Goal: Task Accomplishment & Management: Manage account settings

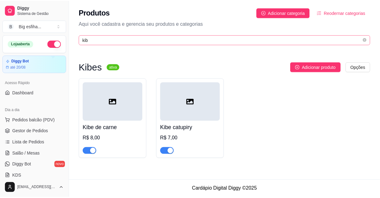
scroll to position [85, 0]
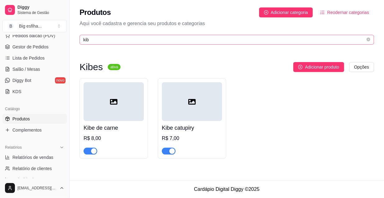
click at [99, 35] on span "kib" at bounding box center [227, 40] width 295 height 10
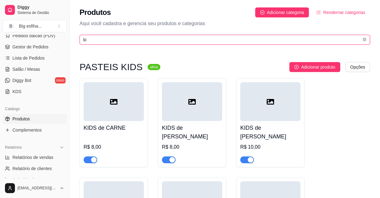
type input "k"
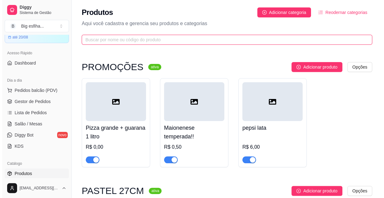
scroll to position [0, 0]
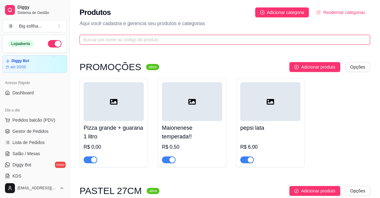
click at [104, 43] on input "text" at bounding box center [222, 39] width 278 height 7
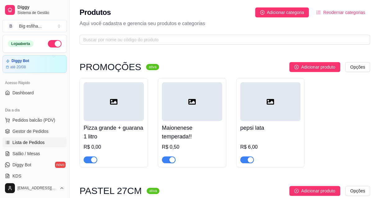
click at [37, 145] on span "Lista de Pedidos" at bounding box center [28, 143] width 32 height 6
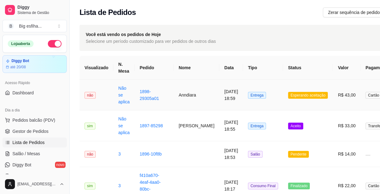
click at [257, 102] on td "Entrega" at bounding box center [263, 95] width 40 height 31
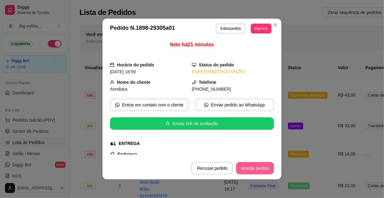
click at [251, 164] on button "Aceitar pedido" at bounding box center [255, 168] width 38 height 12
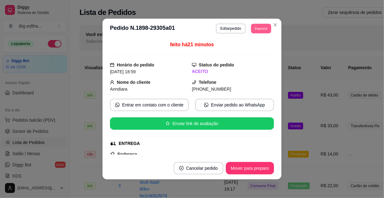
click at [251, 28] on button "Imprimir" at bounding box center [261, 29] width 20 height 10
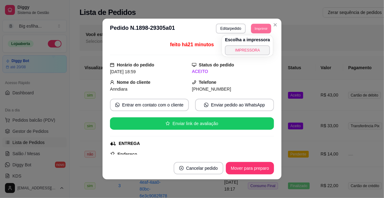
click at [250, 47] on div "Escolha a impressora IMPRESSORA" at bounding box center [247, 45] width 51 height 21
click at [252, 51] on button "IMPRESSORA" at bounding box center [247, 50] width 45 height 10
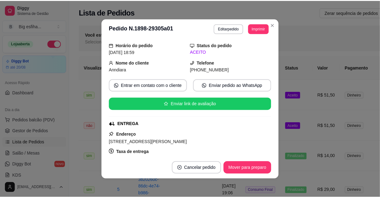
scroll to position [28, 0]
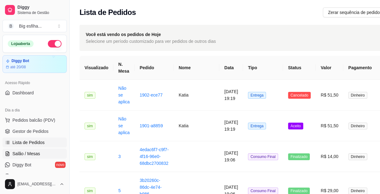
click at [37, 151] on span "Salão / Mesas" at bounding box center [26, 154] width 28 height 6
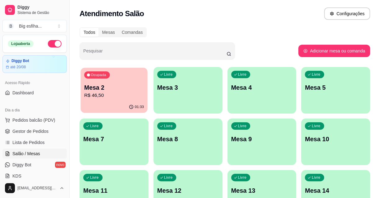
click at [118, 95] on p "R$ 46,50" at bounding box center [114, 95] width 60 height 7
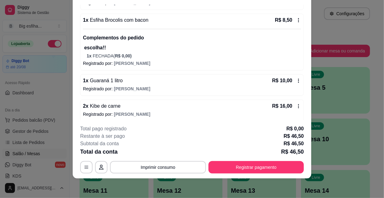
scroll to position [78, 0]
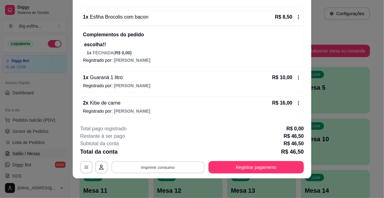
click at [171, 161] on button "Imprimir consumo" at bounding box center [158, 167] width 93 height 12
click at [167, 147] on div "Escolha a impressora IMPRESSORA" at bounding box center [158, 148] width 51 height 21
click at [165, 152] on button "IMPRESSORA" at bounding box center [158, 153] width 45 height 10
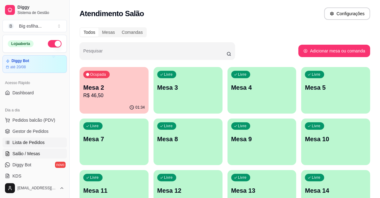
click at [31, 146] on link "Lista de Pedidos" at bounding box center [34, 143] width 64 height 10
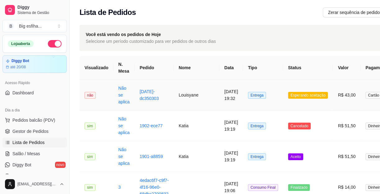
click at [224, 96] on td "[DATE] 19:32" at bounding box center [232, 95] width 24 height 31
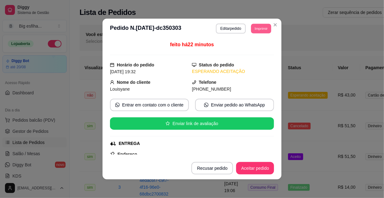
click at [255, 28] on button "Imprimir" at bounding box center [261, 29] width 20 height 10
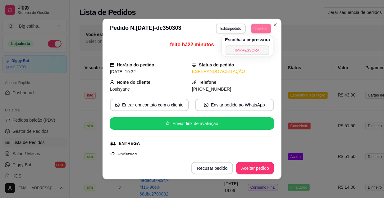
click at [239, 53] on button "IMPRESSORA" at bounding box center [248, 50] width 44 height 10
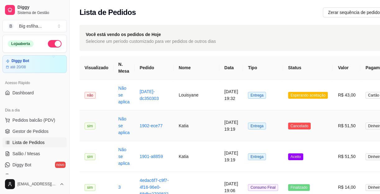
click at [290, 133] on td "Cancelado" at bounding box center [308, 126] width 50 height 31
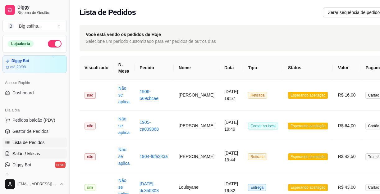
click at [44, 150] on link "Salão / Mesas" at bounding box center [34, 154] width 64 height 10
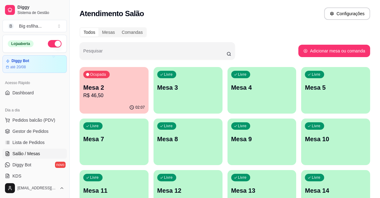
click at [122, 97] on p "R$ 46,50" at bounding box center [114, 95] width 62 height 7
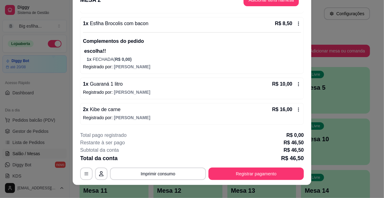
scroll to position [19, 0]
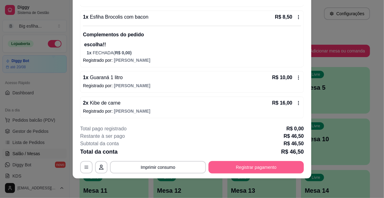
click at [275, 166] on button "Registrar pagamento" at bounding box center [256, 167] width 95 height 12
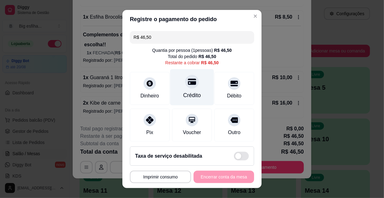
click at [181, 89] on div "Crédito" at bounding box center [192, 87] width 44 height 36
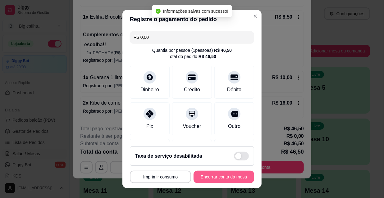
type input "R$ 0,00"
click at [224, 180] on button "Encerrar conta da mesa" at bounding box center [224, 177] width 59 height 12
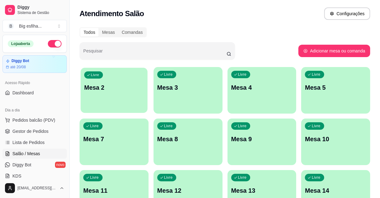
click at [108, 99] on div "Livre Mesa 2" at bounding box center [114, 87] width 67 height 38
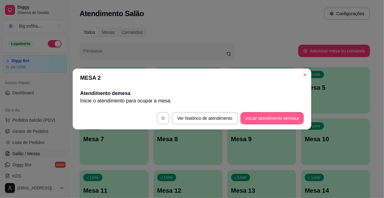
click at [286, 121] on button "Iniciar atendimento de mesa" at bounding box center [272, 118] width 63 height 12
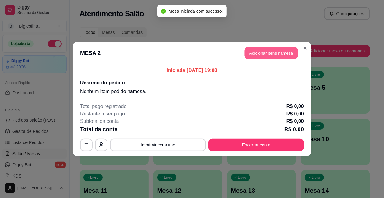
click at [266, 53] on button "Adicionar itens na mesa" at bounding box center [271, 53] width 53 height 12
click at [47, 44] on div "Pesquisa" at bounding box center [127, 34] width 229 height 17
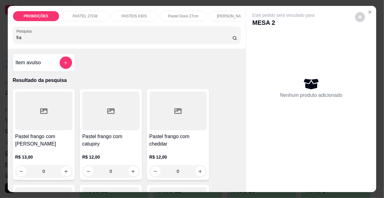
type input "fra"
click at [55, 138] on h4 "Pastel frango com [PERSON_NAME]" at bounding box center [43, 140] width 57 height 15
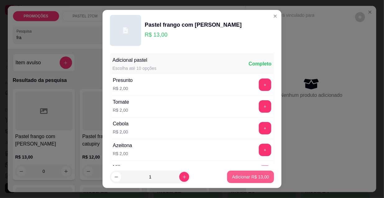
click at [246, 174] on button "Adicionar R$ 13,00" at bounding box center [250, 177] width 47 height 12
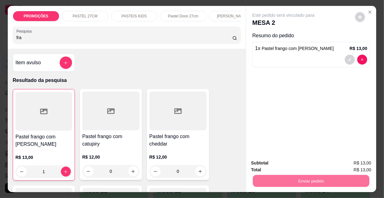
type input "1"
click at [280, 159] on button "Não registrar e enviar pedido" at bounding box center [291, 164] width 63 height 12
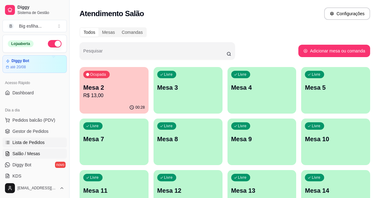
click at [13, 140] on span "Lista de Pedidos" at bounding box center [28, 143] width 32 height 6
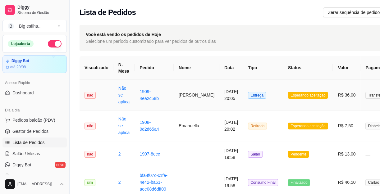
click at [220, 95] on td "[DATE] 20:05" at bounding box center [232, 95] width 24 height 31
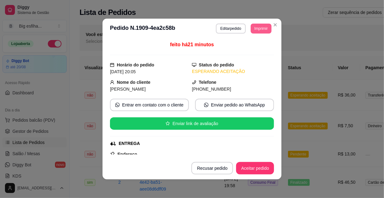
click at [258, 25] on button "Imprimir" at bounding box center [261, 29] width 21 height 10
click at [256, 52] on button "IMPRESSORA" at bounding box center [253, 48] width 36 height 8
click at [255, 167] on button "Aceitar pedido" at bounding box center [255, 169] width 37 height 12
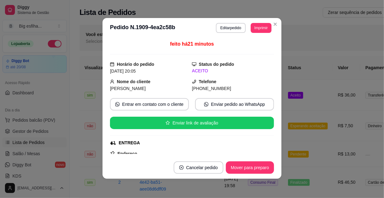
scroll to position [1, 0]
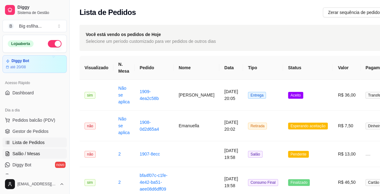
click at [32, 152] on span "Salão / Mesas" at bounding box center [26, 154] width 28 height 6
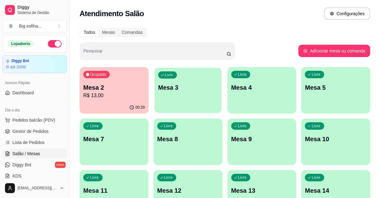
click at [214, 90] on p "Mesa 3" at bounding box center [188, 88] width 60 height 8
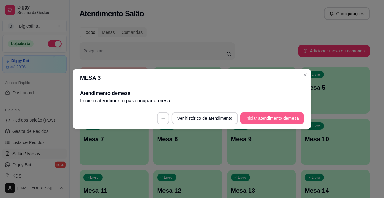
click at [253, 118] on button "Iniciar atendimento de mesa" at bounding box center [272, 118] width 63 height 12
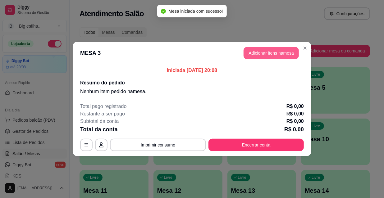
click at [272, 59] on header "MESA 3 Adicionar itens na mesa" at bounding box center [192, 53] width 239 height 22
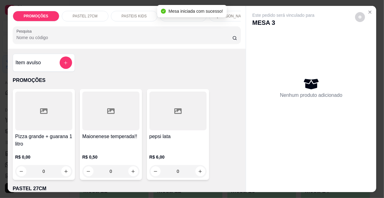
click at [72, 40] on input "Pesquisa" at bounding box center [124, 38] width 216 height 6
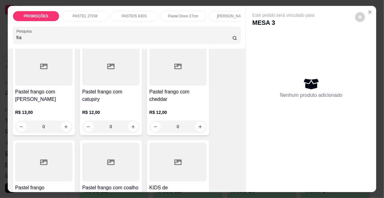
scroll to position [28, 0]
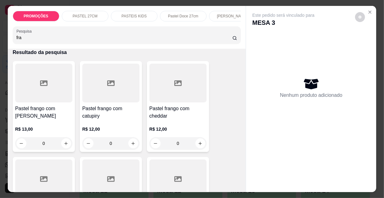
type input "fra"
click at [46, 165] on div at bounding box center [43, 179] width 57 height 39
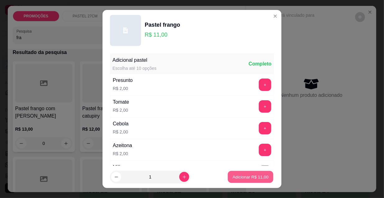
click at [244, 176] on p "Adicionar R$ 11,00" at bounding box center [251, 177] width 36 height 6
type input "1"
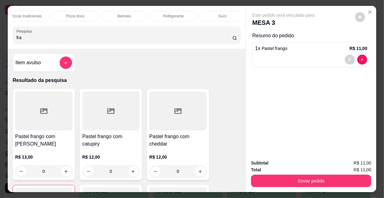
scroll to position [0, 358]
click at [221, 11] on div "Suco" at bounding box center [218, 16] width 47 height 11
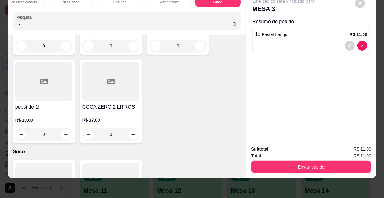
scroll to position [6220, 0]
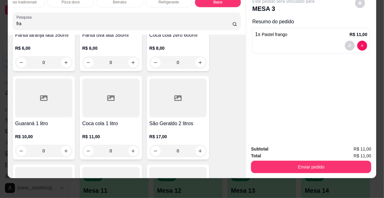
drag, startPoint x: 141, startPoint y: 178, endPoint x: 45, endPoint y: 155, distance: 98.9
click at [140, 177] on div "PROMOÇÕES PASTEL 27CM PASTEIS KIDS Pastel Doce 27cm Esfihas Salgadas Esfihas do…" at bounding box center [192, 99] width 384 height 198
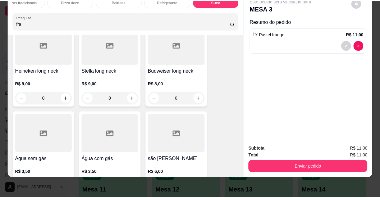
scroll to position [0, 0]
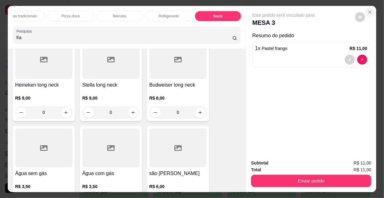
click at [369, 11] on button "Close" at bounding box center [370, 12] width 10 height 10
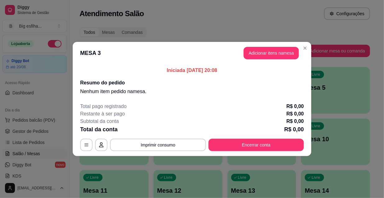
click at [40, 158] on div "MESA 3 Adicionar itens na mesa Iniciada [DATE] 20:08 Resumo do pedido Nenhum it…" at bounding box center [192, 99] width 384 height 198
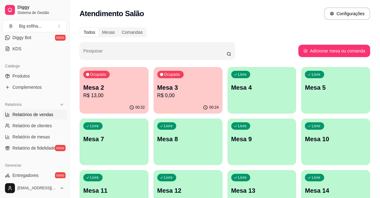
scroll to position [141, 0]
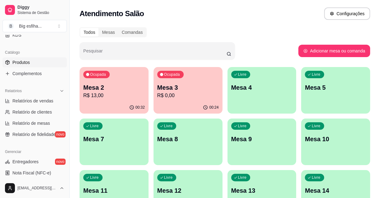
click at [24, 62] on span "Produtos" at bounding box center [20, 62] width 17 height 6
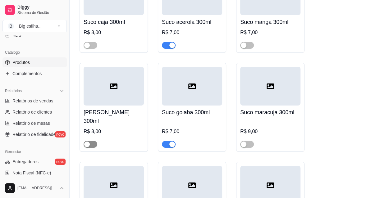
scroll to position [8279, 0]
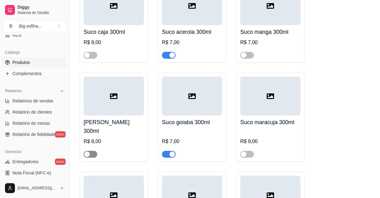
click at [89, 152] on div "button" at bounding box center [87, 155] width 6 height 6
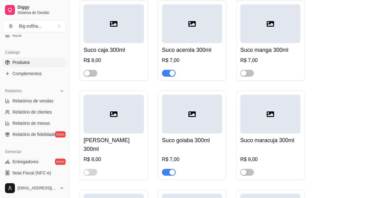
scroll to position [8251, 0]
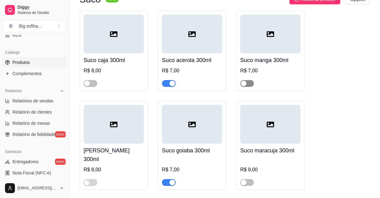
click at [244, 86] on div "button" at bounding box center [244, 84] width 6 height 6
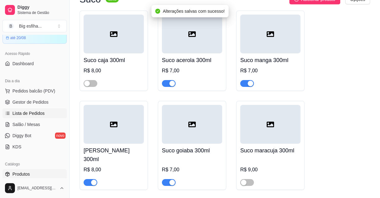
scroll to position [0, 0]
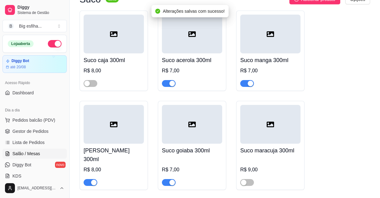
click at [43, 158] on link "Salão / Mesas" at bounding box center [34, 154] width 64 height 10
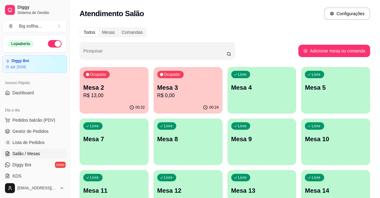
click at [165, 93] on p "R$ 0,00" at bounding box center [188, 95] width 62 height 7
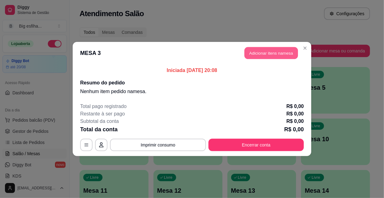
click at [271, 59] on header "MESA 3 Adicionar itens na mesa" at bounding box center [192, 53] width 239 height 22
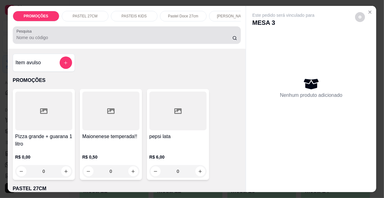
click at [29, 40] on input "Pesquisa" at bounding box center [124, 38] width 216 height 6
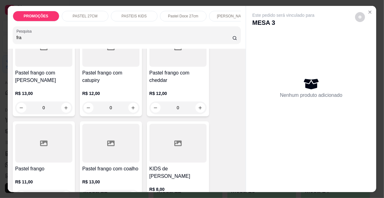
scroll to position [85, 0]
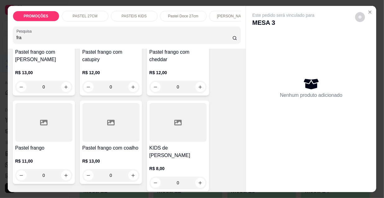
type input "fra"
click at [52, 131] on div at bounding box center [43, 122] width 57 height 39
click at [248, 177] on p "Adicionar R$ 11,00" at bounding box center [250, 177] width 37 height 6
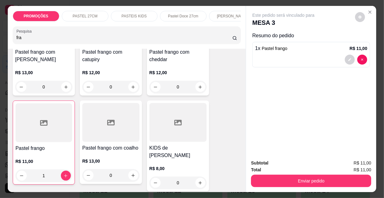
type input "1"
click at [227, 18] on div "[PERSON_NAME]" at bounding box center [232, 16] width 47 height 11
click at [227, 29] on div "fra" at bounding box center [126, 35] width 221 height 12
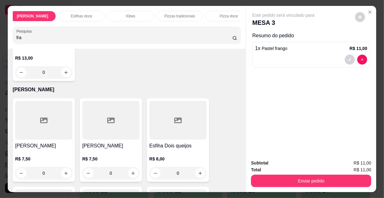
scroll to position [0, 358]
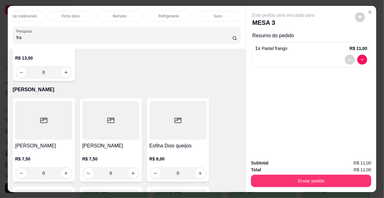
click at [202, 8] on div "PROMOÇÕES PASTEL 27CM PASTEIS KIDS Pastel Doce 27cm Esfihas Salgadas Esfihas do…" at bounding box center [127, 27] width 239 height 43
click at [211, 12] on div "Suco" at bounding box center [218, 16] width 47 height 11
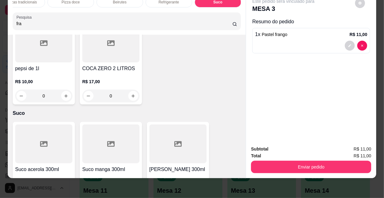
click at [178, 174] on div "R$ 8,00 0" at bounding box center [178, 189] width 57 height 30
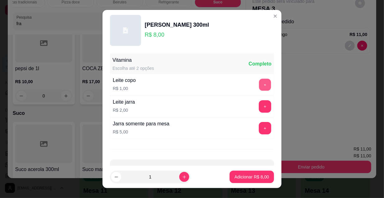
click at [259, 84] on button "+" at bounding box center [265, 85] width 12 height 12
click at [257, 171] on button "Adicionar R$ 9,00" at bounding box center [252, 177] width 44 height 12
click at [257, 174] on div "Subtotal R$ 11,00 Total R$ 11,00 Enviar pedido" at bounding box center [311, 160] width 130 height 38
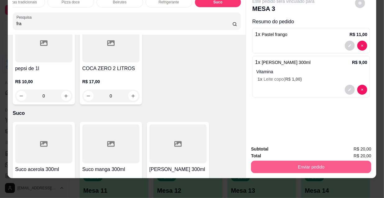
click at [296, 164] on button "Enviar pedido" at bounding box center [311, 167] width 120 height 12
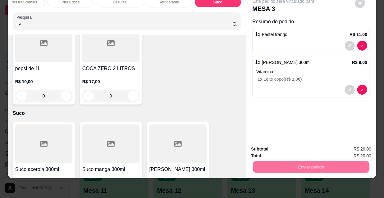
click at [284, 152] on button "Não registrar e enviar pedido" at bounding box center [291, 148] width 63 height 12
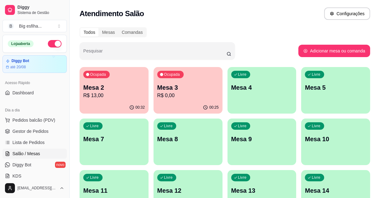
click at [240, 100] on div "Livre Mesa 4" at bounding box center [262, 86] width 69 height 39
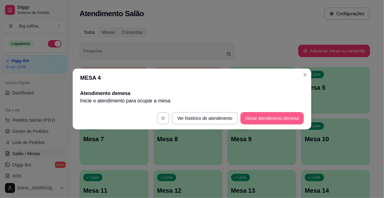
click at [269, 114] on button "Iniciar atendimento de mesa" at bounding box center [272, 118] width 63 height 12
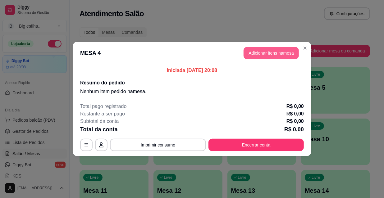
click at [261, 51] on button "Adicionar itens na mesa" at bounding box center [271, 53] width 55 height 12
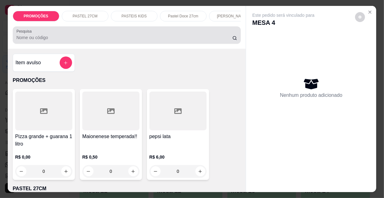
click at [60, 41] on input "Pesquisa" at bounding box center [124, 38] width 216 height 6
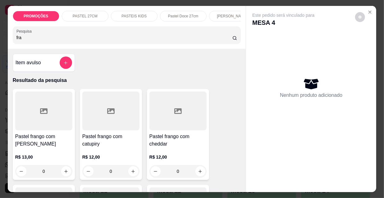
type input "fra"
click at [95, 131] on div at bounding box center [110, 111] width 57 height 39
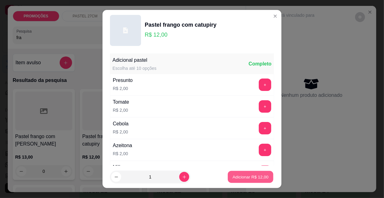
click at [233, 176] on p "Adicionar R$ 12,00" at bounding box center [251, 177] width 36 height 6
type input "1"
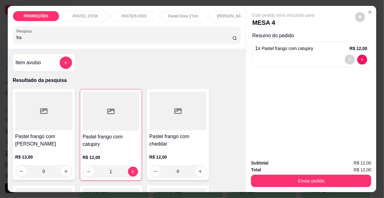
click at [229, 16] on p "[PERSON_NAME]" at bounding box center [232, 16] width 31 height 5
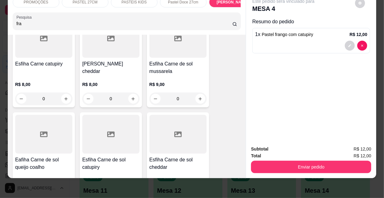
scroll to position [3997, 0]
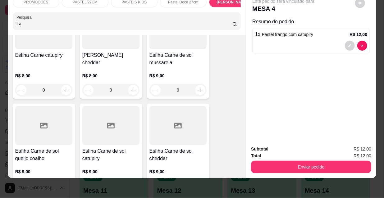
click at [106, 148] on h4 "Esfiha Carne de sol catupiry" at bounding box center [110, 155] width 57 height 15
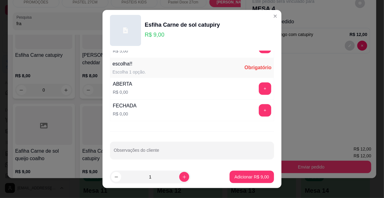
scroll to position [10, 0]
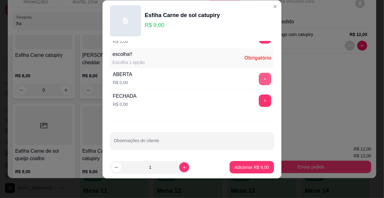
click at [259, 78] on button "+" at bounding box center [265, 79] width 12 height 12
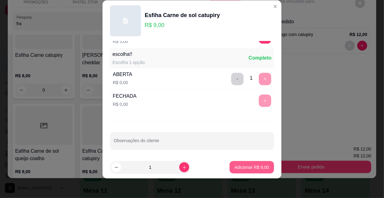
click at [261, 168] on p "Adicionar R$ 9,00" at bounding box center [252, 168] width 35 height 6
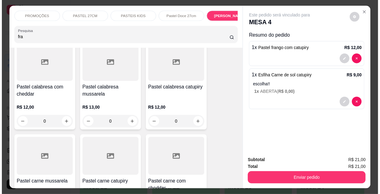
scroll to position [999, 0]
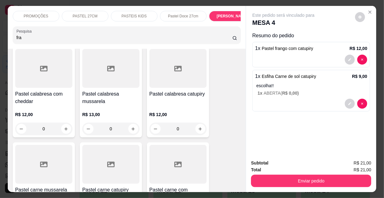
click at [116, 105] on div "R$ 13,00 0" at bounding box center [110, 120] width 57 height 30
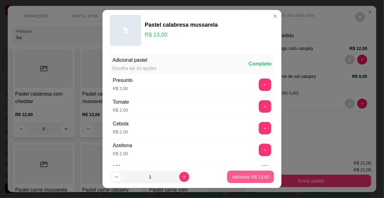
click at [251, 176] on p "Adicionar R$ 13,00" at bounding box center [250, 177] width 37 height 6
type input "1"
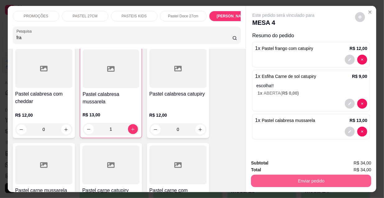
click at [288, 179] on button "Enviar pedido" at bounding box center [311, 181] width 120 height 12
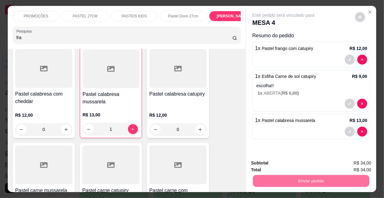
click at [286, 162] on button "Não registrar e enviar pedido" at bounding box center [291, 164] width 65 height 12
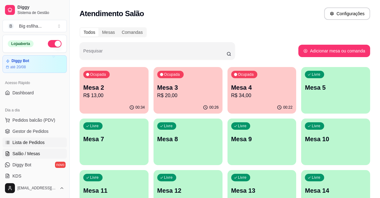
click at [23, 145] on span "Lista de Pedidos" at bounding box center [28, 143] width 32 height 6
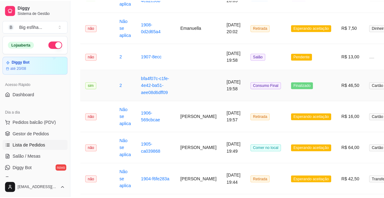
scroll to position [198, 0]
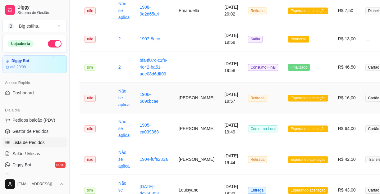
click at [220, 102] on td "[DATE] 19:57" at bounding box center [232, 98] width 24 height 31
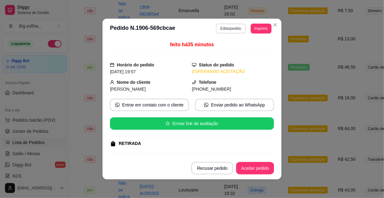
click at [222, 31] on button "Editar pedido" at bounding box center [231, 29] width 30 height 10
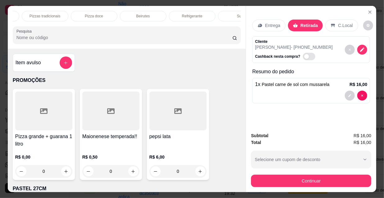
scroll to position [0, 358]
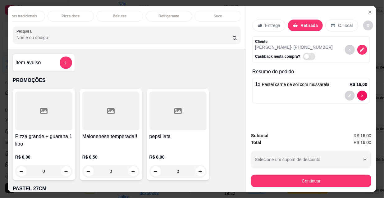
click at [171, 14] on p "Refrigerante" at bounding box center [169, 16] width 21 height 5
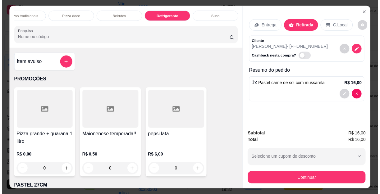
scroll to position [16, 0]
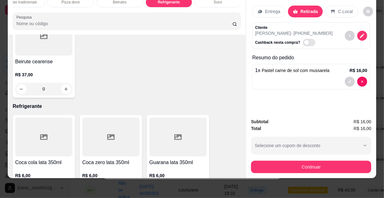
click at [66, 188] on icon "increase-product-quantity" at bounding box center [66, 190] width 5 height 5
type input "1"
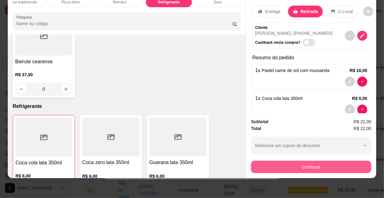
click at [294, 161] on button "Continuar" at bounding box center [311, 167] width 120 height 12
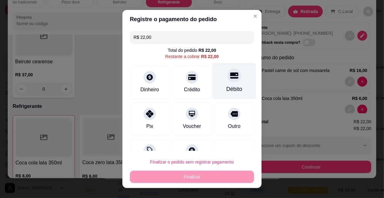
click at [221, 71] on div "Débito" at bounding box center [235, 81] width 44 height 36
type input "R$ 0,00"
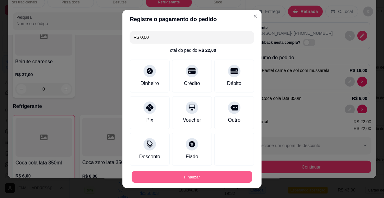
click at [174, 178] on button "Finalizar" at bounding box center [192, 177] width 121 height 12
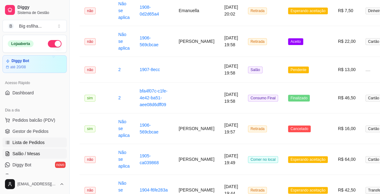
click at [41, 149] on link "Salão / Mesas" at bounding box center [34, 154] width 64 height 10
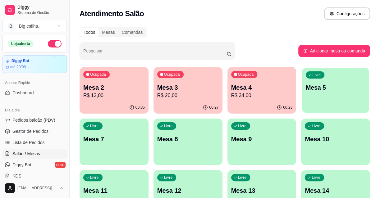
click at [341, 90] on p "Mesa 5" at bounding box center [336, 88] width 60 height 8
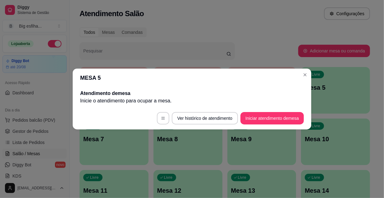
click at [290, 114] on footer "Ver histórico de atendimento Iniciar atendimento de mesa" at bounding box center [192, 118] width 239 height 22
click at [289, 117] on button "Iniciar atendimento de mesa" at bounding box center [272, 118] width 63 height 12
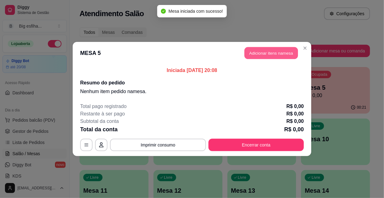
click at [259, 52] on button "Adicionar itens na mesa" at bounding box center [271, 53] width 53 height 12
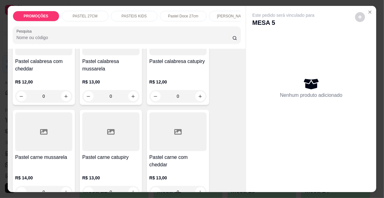
scroll to position [650, 0]
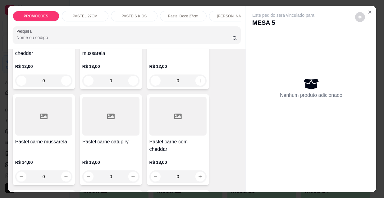
click at [52, 138] on h4 "Pastel carne mussarela" at bounding box center [43, 141] width 57 height 7
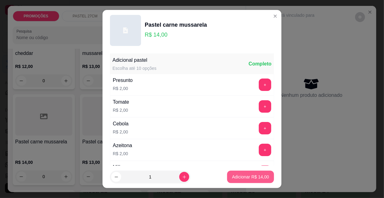
click at [235, 178] on p "Adicionar R$ 14,00" at bounding box center [250, 177] width 37 height 6
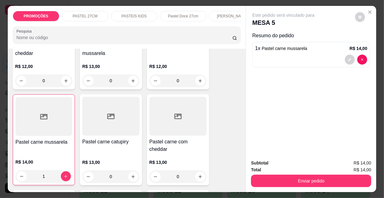
type input "1"
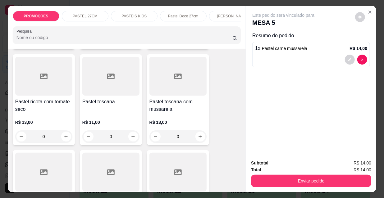
scroll to position [1583, 0]
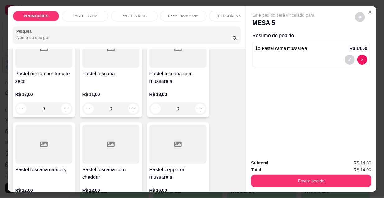
click at [193, 70] on h4 "Pastel toscana com mussarela" at bounding box center [178, 77] width 57 height 15
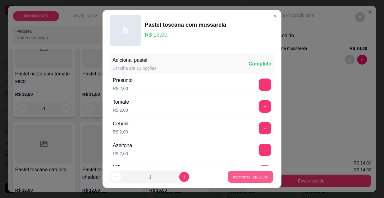
click at [244, 176] on p "Adicionar R$ 13,00" at bounding box center [251, 177] width 36 height 6
type input "1"
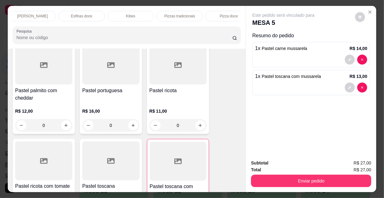
scroll to position [0, 358]
click at [175, 14] on p "Refrigerante" at bounding box center [169, 16] width 21 height 5
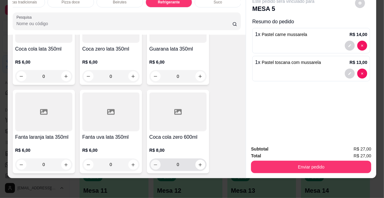
scroll to position [5748, 0]
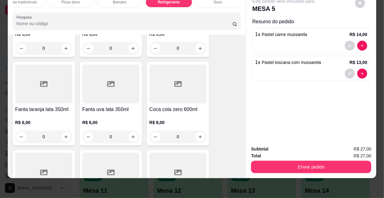
click at [302, 161] on button "Enviar pedido" at bounding box center [311, 167] width 120 height 12
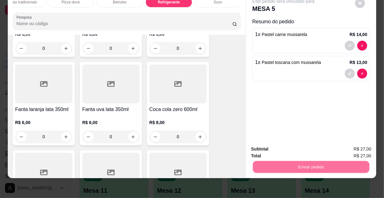
click at [291, 146] on button "Não registrar e enviar pedido" at bounding box center [291, 148] width 65 height 12
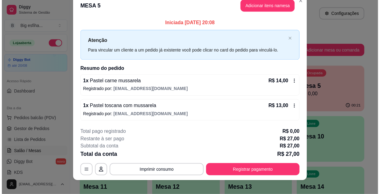
scroll to position [15, 0]
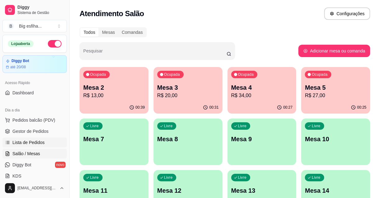
click at [11, 143] on link "Lista de Pedidos" at bounding box center [34, 143] width 64 height 10
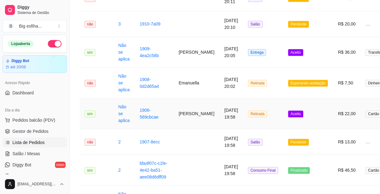
scroll to position [198, 0]
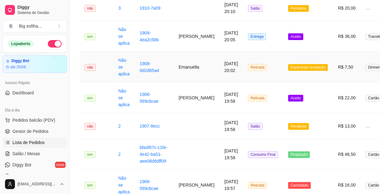
click at [220, 71] on td "[DATE] 20:02" at bounding box center [232, 67] width 24 height 31
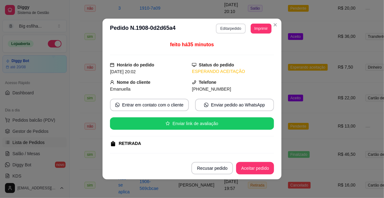
click at [230, 32] on button "Editar pedido" at bounding box center [231, 29] width 30 height 10
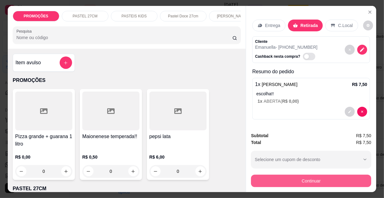
click at [281, 176] on button "Continuar" at bounding box center [311, 181] width 120 height 12
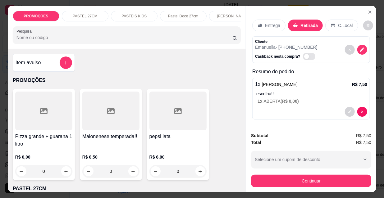
click at [228, 80] on div at bounding box center [235, 76] width 14 height 14
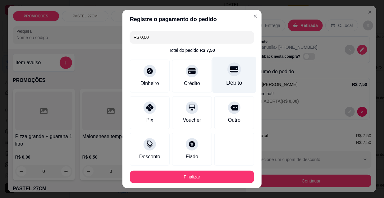
type input "R$ 0,00"
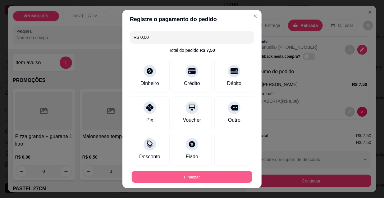
click at [188, 176] on button "Finalizar" at bounding box center [192, 177] width 121 height 12
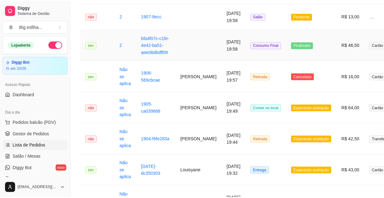
scroll to position [367, 0]
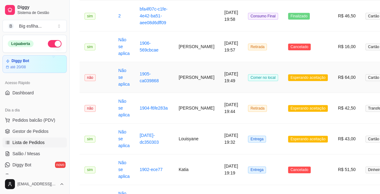
click at [230, 81] on td "[DATE] 19:49" at bounding box center [232, 77] width 24 height 31
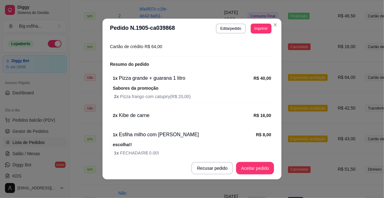
scroll to position [134, 0]
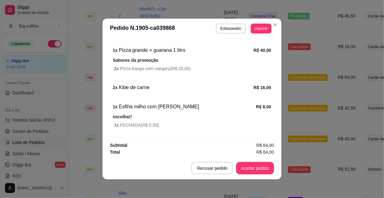
click at [144, 177] on footer "Recusar pedido Aceitar pedido" at bounding box center [192, 168] width 179 height 22
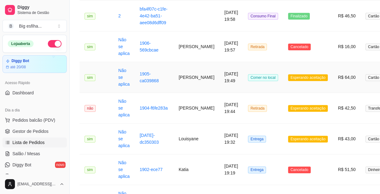
click at [229, 87] on td "[DATE] 19:49" at bounding box center [232, 77] width 24 height 31
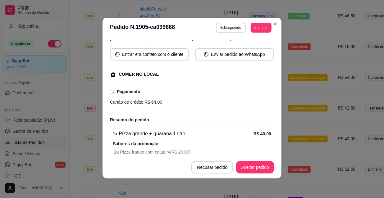
scroll to position [22, 0]
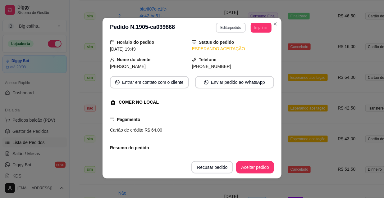
click at [224, 30] on button "Editar pedido" at bounding box center [231, 28] width 30 height 10
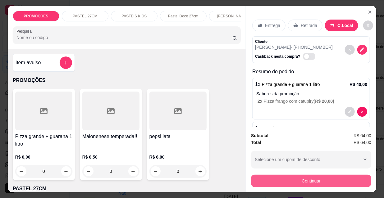
click at [292, 181] on button "Continuar" at bounding box center [311, 181] width 120 height 12
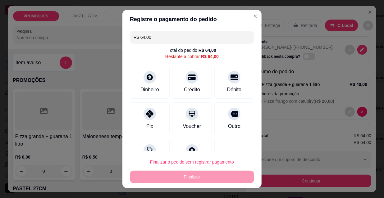
drag, startPoint x: 151, startPoint y: 37, endPoint x: 116, endPoint y: 38, distance: 34.5
click at [117, 38] on div "Registre o pagamento do pedido R$ 64,00 Total do pedido R$ 64,00 Restante a cob…" at bounding box center [192, 99] width 384 height 198
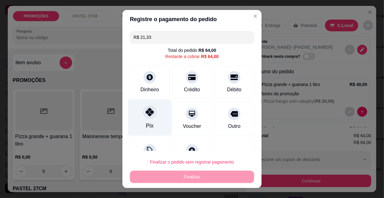
click at [148, 109] on div at bounding box center [150, 112] width 14 height 14
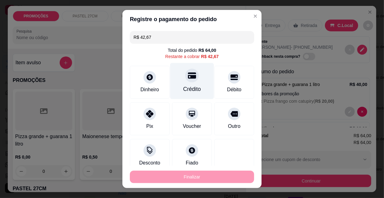
click at [190, 85] on div "Crédito" at bounding box center [193, 89] width 18 height 8
type input "R$ 0,00"
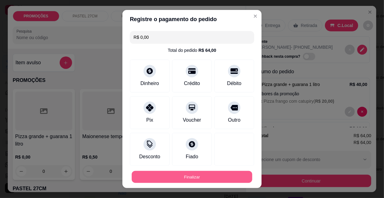
click at [184, 178] on button "Finalizar" at bounding box center [192, 177] width 121 height 12
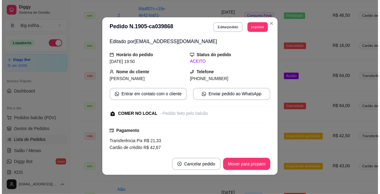
scroll to position [35, 0]
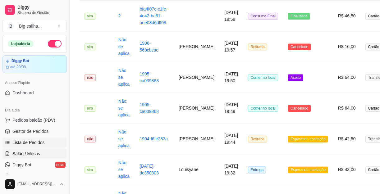
click at [37, 153] on span "Salão / Mesas" at bounding box center [26, 154] width 28 height 6
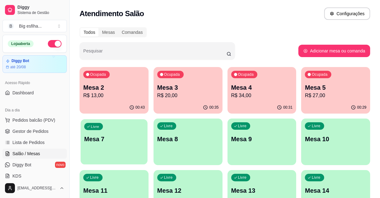
click at [100, 150] on div "Livre Mesa 7" at bounding box center [114, 138] width 67 height 38
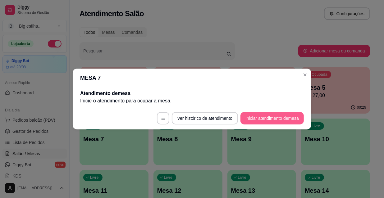
click at [259, 118] on button "Iniciar atendimento de mesa" at bounding box center [272, 118] width 63 height 12
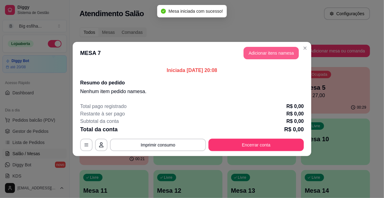
click at [273, 50] on button "Adicionar itens na mesa" at bounding box center [271, 53] width 55 height 12
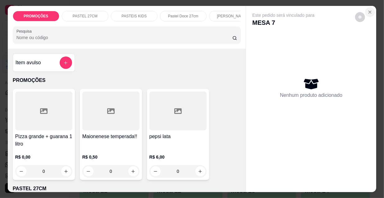
click at [370, 11] on icon "Close" at bounding box center [370, 12] width 5 height 5
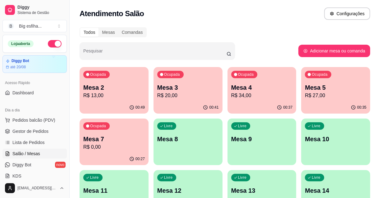
click at [180, 145] on div "Livre Mesa 8" at bounding box center [188, 138] width 69 height 39
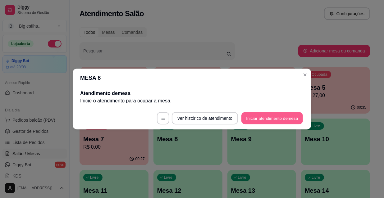
click at [258, 119] on button "Iniciar atendimento de mesa" at bounding box center [273, 119] width 62 height 12
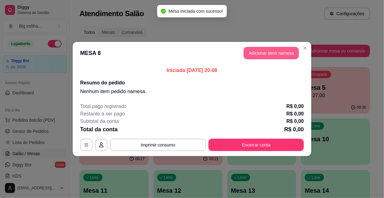
click at [263, 56] on button "Adicionar itens na mesa" at bounding box center [271, 53] width 55 height 12
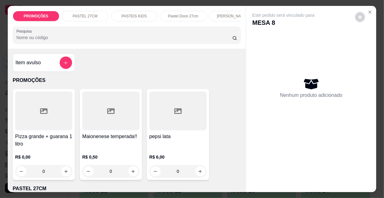
click at [171, 40] on input "Pesquisa" at bounding box center [124, 38] width 216 height 6
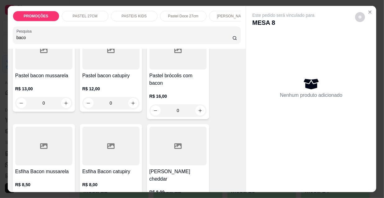
scroll to position [113, 0]
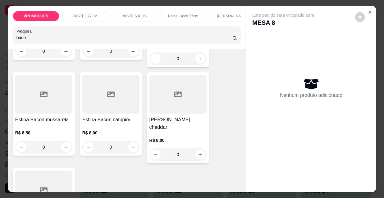
type input "baco"
click at [110, 98] on div at bounding box center [110, 94] width 57 height 39
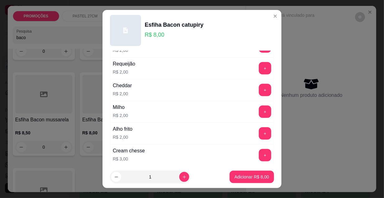
scroll to position [283, 0]
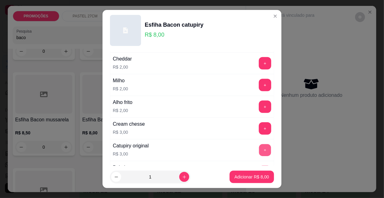
click at [259, 149] on button "+" at bounding box center [265, 151] width 12 height 12
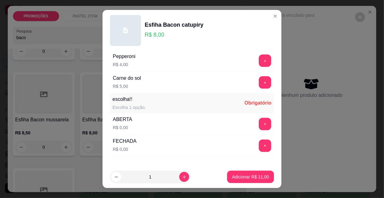
scroll to position [517, 0]
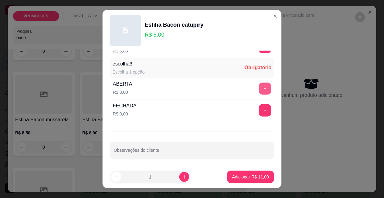
click at [259, 88] on button "+" at bounding box center [265, 89] width 12 height 12
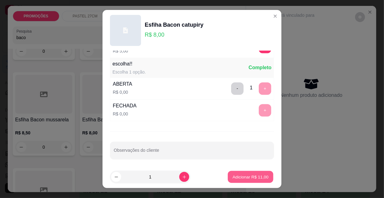
click at [243, 178] on p "Adicionar R$ 11,00" at bounding box center [251, 177] width 36 height 6
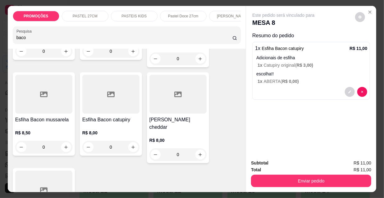
drag, startPoint x: 29, startPoint y: 40, endPoint x: 0, endPoint y: 40, distance: 28.6
click at [0, 40] on div "PROMOÇÕES PASTEL 27CM PASTEIS KIDS Pastel Doce 27cm Esfihas Salgadas Esfihas do…" at bounding box center [192, 99] width 384 height 198
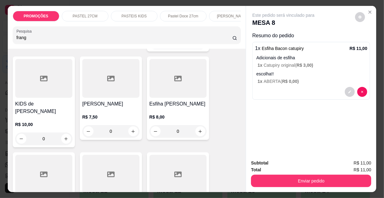
scroll to position [220, 0]
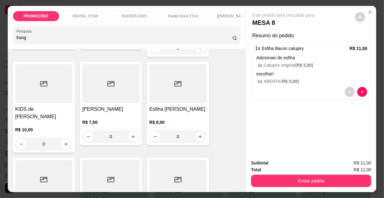
type input "frang"
click at [104, 88] on div at bounding box center [110, 83] width 57 height 39
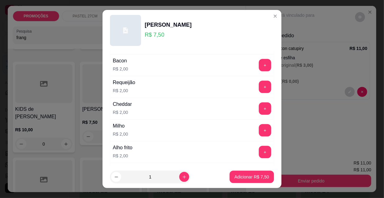
scroll to position [283, 0]
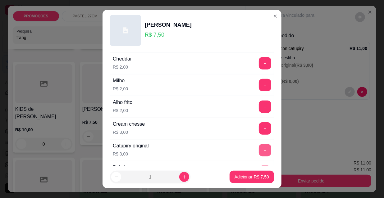
click at [259, 151] on button "+" at bounding box center [265, 150] width 12 height 12
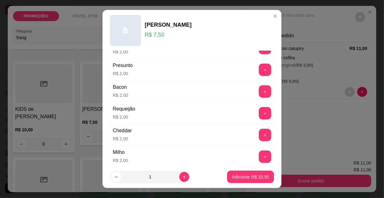
scroll to position [198, 0]
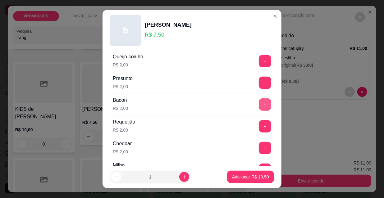
click at [259, 104] on button "+" at bounding box center [265, 105] width 12 height 12
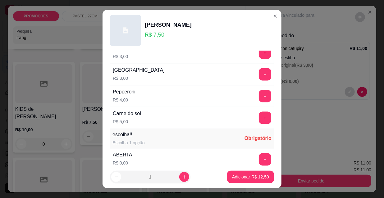
scroll to position [517, 0]
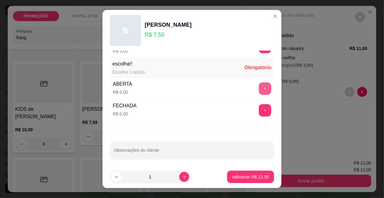
click at [260, 86] on button "+" at bounding box center [265, 89] width 12 height 12
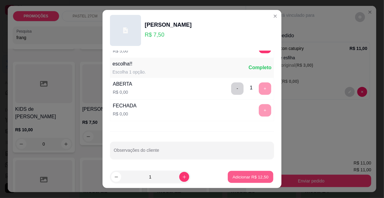
click at [241, 175] on p "Adicionar R$ 12,50" at bounding box center [251, 177] width 36 height 6
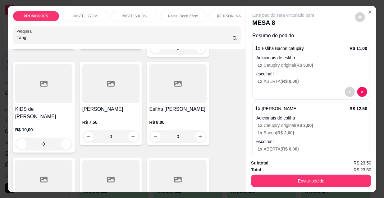
drag, startPoint x: 27, startPoint y: 41, endPoint x: 3, endPoint y: 40, distance: 24.0
click at [3, 40] on div "PROMOÇÕES PASTEL 27CM PASTEIS KIDS Pastel Doce 27cm Esfihas Salgadas Esfihas do…" at bounding box center [192, 99] width 384 height 198
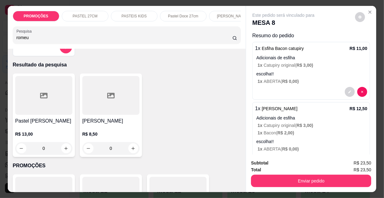
scroll to position [0, 0]
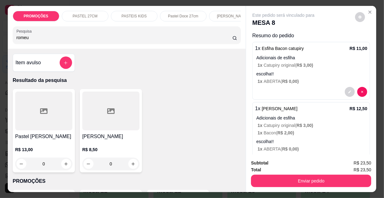
type input "romeu"
click at [101, 108] on div at bounding box center [110, 111] width 57 height 39
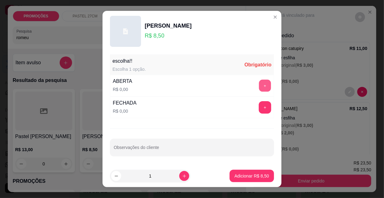
click at [259, 83] on button "+" at bounding box center [265, 86] width 12 height 12
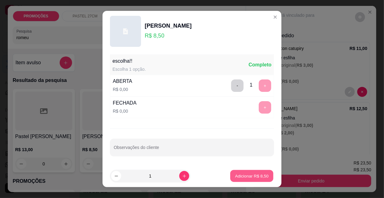
click at [238, 177] on p "Adicionar R$ 8,50" at bounding box center [252, 176] width 34 height 6
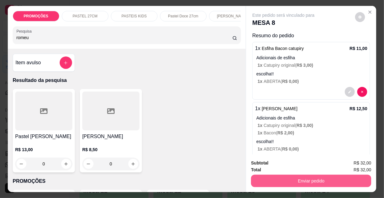
click at [309, 177] on button "Enviar pedido" at bounding box center [311, 181] width 120 height 12
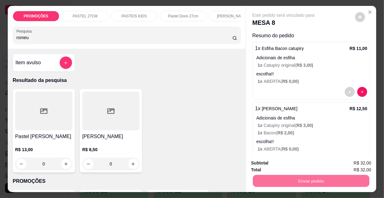
click at [272, 167] on button "Não registrar e enviar pedido" at bounding box center [291, 164] width 63 height 12
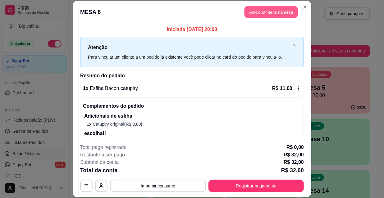
click at [267, 15] on button "Adicionar itens na mesa" at bounding box center [271, 12] width 53 height 12
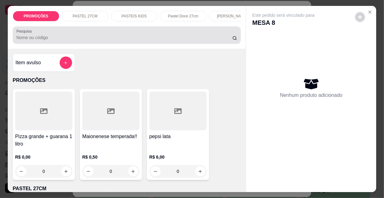
drag, startPoint x: 175, startPoint y: 34, endPoint x: 180, endPoint y: 34, distance: 5.0
click at [176, 34] on div at bounding box center [126, 35] width 221 height 12
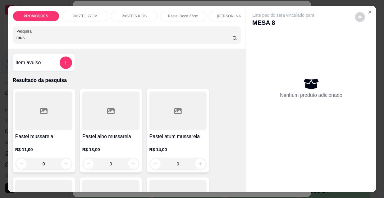
type input "muss"
drag, startPoint x: 25, startPoint y: 41, endPoint x: 0, endPoint y: 39, distance: 24.6
click at [0, 39] on div "PROMOÇÕES PASTEL 27CM PASTEIS KIDS Pastel Doce 27cm Esfihas Salgadas Esfihas do…" at bounding box center [192, 99] width 384 height 198
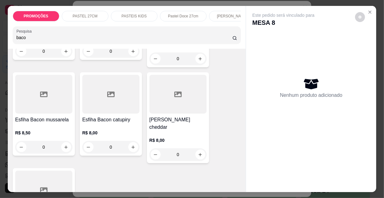
type input "baco"
click at [46, 101] on div at bounding box center [43, 94] width 57 height 39
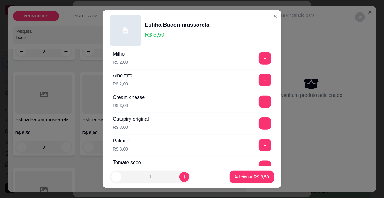
scroll to position [311, 0]
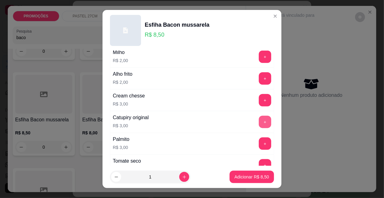
click at [259, 119] on button "+" at bounding box center [265, 122] width 12 height 12
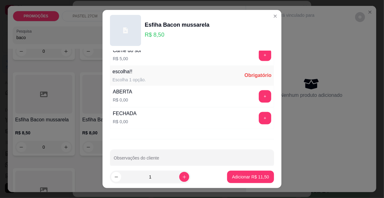
scroll to position [517, 0]
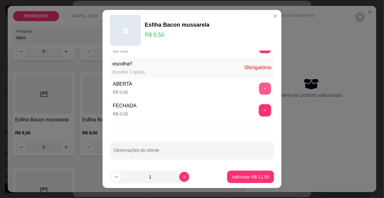
click at [259, 84] on button "+" at bounding box center [265, 89] width 12 height 12
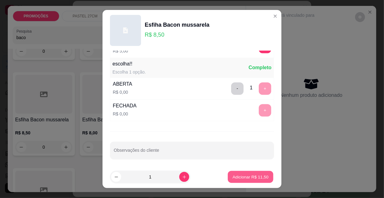
click at [241, 181] on button "Adicionar R$ 11,50" at bounding box center [251, 177] width 46 height 12
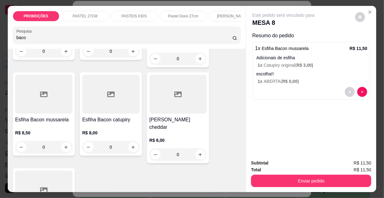
click at [8, 40] on div "PROMOÇÕES PASTEL 27CM PASTEIS KIDS Pastel Doce 27cm Esfihas Salgadas Esfihas do…" at bounding box center [127, 27] width 239 height 43
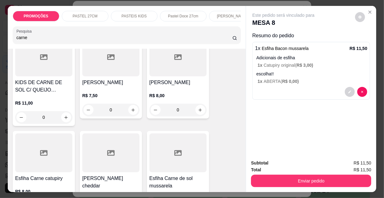
scroll to position [431, 0]
type input "carne"
click at [112, 79] on h4 "[PERSON_NAME]" at bounding box center [110, 82] width 57 height 7
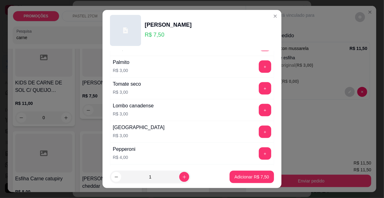
scroll to position [517, 0]
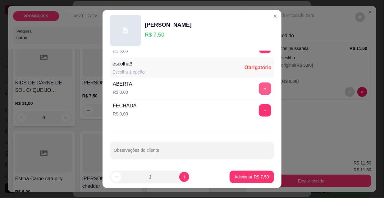
click at [259, 91] on button "+" at bounding box center [265, 89] width 12 height 12
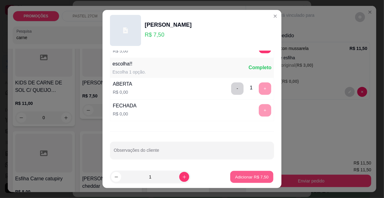
click at [246, 180] on button "Adicionar R$ 7,50" at bounding box center [251, 177] width 43 height 12
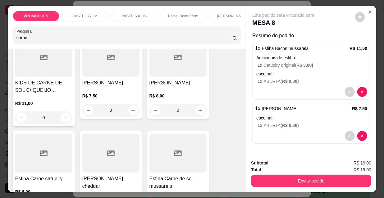
drag, startPoint x: 26, startPoint y: 40, endPoint x: 0, endPoint y: 39, distance: 25.5
click at [0, 39] on div "PROMOÇÕES PASTEL 27CM PASTEIS KIDS Pastel Doce 27cm Esfihas Salgadas Esfihas do…" at bounding box center [192, 99] width 384 height 198
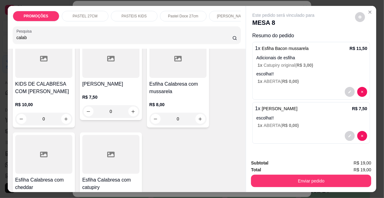
scroll to position [234, 0]
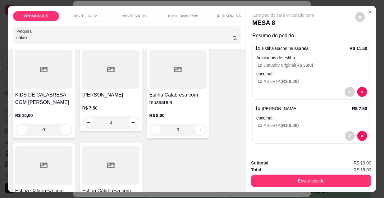
type input "calab"
click at [168, 86] on div at bounding box center [178, 69] width 57 height 39
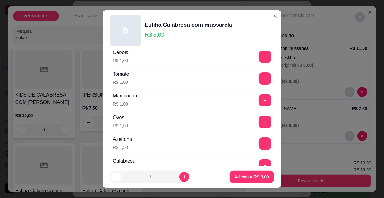
scroll to position [0, 0]
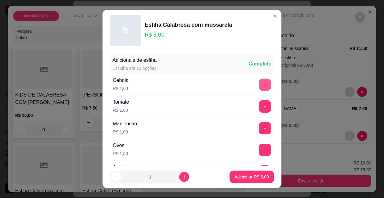
click at [259, 88] on button "+" at bounding box center [265, 85] width 12 height 12
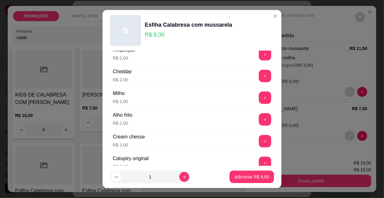
scroll to position [311, 0]
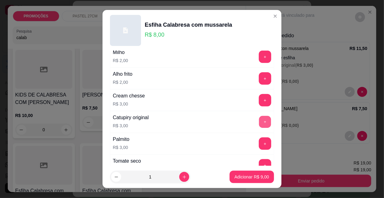
click at [259, 121] on button "+" at bounding box center [265, 122] width 12 height 12
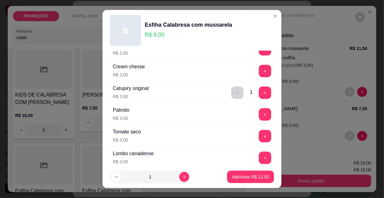
scroll to position [517, 0]
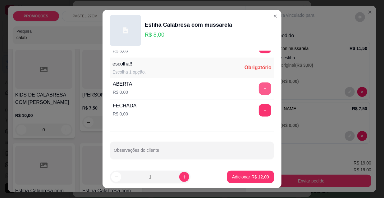
click at [259, 88] on button "+" at bounding box center [265, 89] width 12 height 12
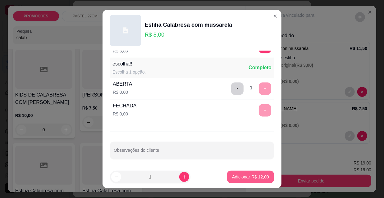
click at [245, 180] on button "Adicionar R$ 12,00" at bounding box center [250, 177] width 47 height 12
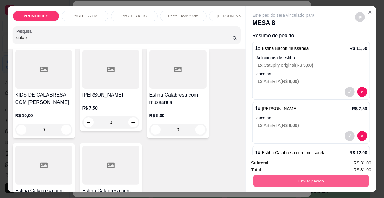
click at [267, 180] on button "Enviar pedido" at bounding box center [311, 181] width 117 height 12
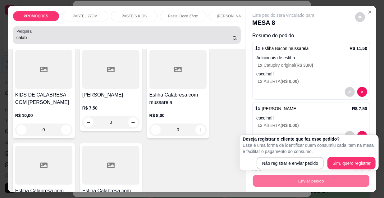
click at [44, 39] on input "calab" at bounding box center [124, 38] width 216 height 6
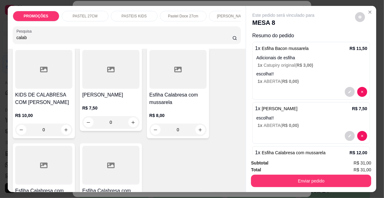
drag, startPoint x: 24, startPoint y: 40, endPoint x: 2, endPoint y: 40, distance: 22.1
click at [2, 40] on div "PROMOÇÕES PASTEL 27CM PASTEIS KIDS Pastel Doce 27cm Esfihas Salgadas Esfihas do…" at bounding box center [192, 99] width 384 height 198
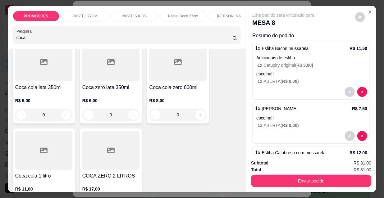
scroll to position [113, 0]
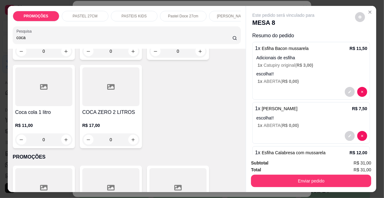
type input "coca"
click at [50, 97] on div at bounding box center [43, 86] width 57 height 39
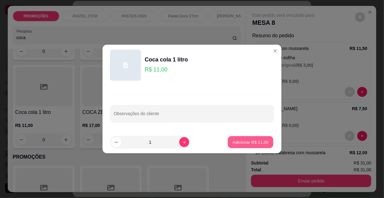
click at [254, 143] on p "Adicionar R$ 11,00" at bounding box center [251, 142] width 36 height 6
type input "1"
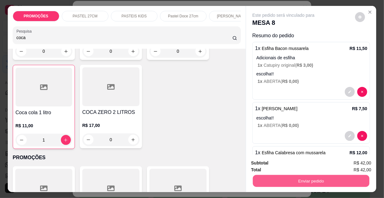
click at [274, 176] on button "Enviar pedido" at bounding box center [311, 181] width 117 height 12
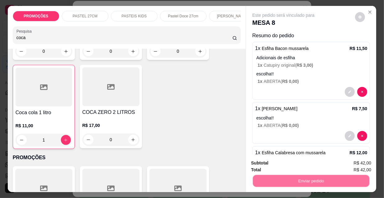
click at [285, 162] on button "Não registrar e enviar pedido" at bounding box center [291, 164] width 65 height 12
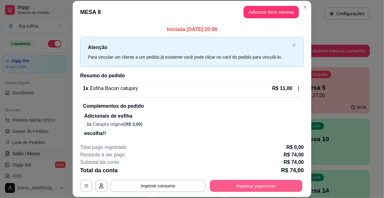
click at [271, 190] on button "Registrar pagamento" at bounding box center [256, 186] width 93 height 12
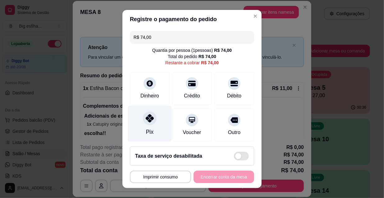
click at [146, 124] on div at bounding box center [150, 119] width 14 height 14
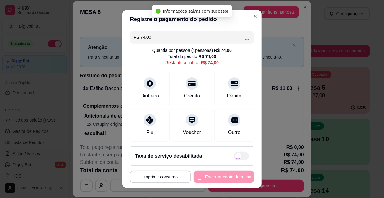
type input "R$ 0,00"
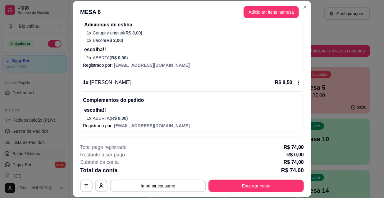
scroll to position [141, 0]
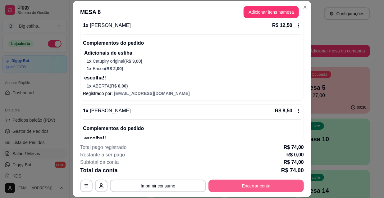
click at [245, 186] on button "Encerrar conta" at bounding box center [256, 186] width 95 height 12
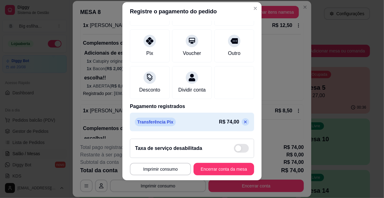
scroll to position [10, 0]
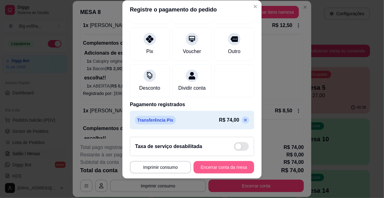
click at [211, 166] on button "Encerrar conta da mesa" at bounding box center [224, 167] width 61 height 12
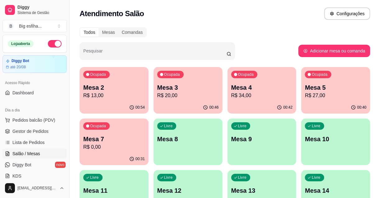
click at [87, 152] on div "Ocupada Mesa 7 R$ 0,00" at bounding box center [114, 136] width 69 height 35
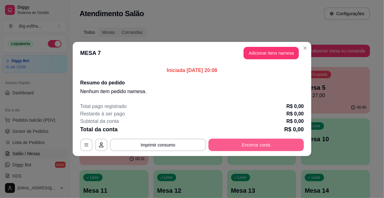
click at [267, 146] on button "Encerrar conta" at bounding box center [256, 145] width 95 height 12
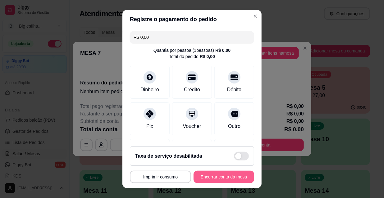
click at [217, 177] on button "Encerrar conta da mesa" at bounding box center [224, 177] width 61 height 12
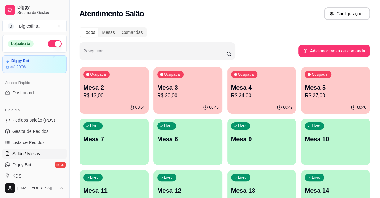
click at [322, 94] on p "R$ 27,00" at bounding box center [336, 95] width 62 height 7
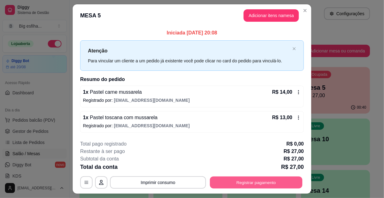
click at [260, 188] on button "Registrar pagamento" at bounding box center [256, 183] width 93 height 12
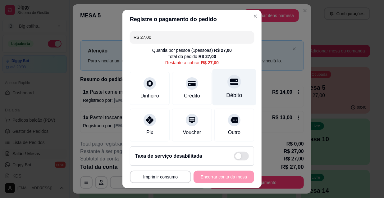
click at [230, 93] on div "Débito" at bounding box center [235, 95] width 16 height 8
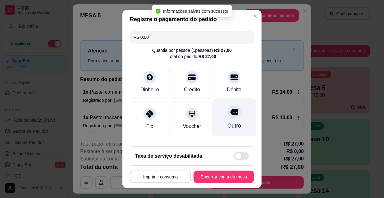
type input "R$ 0,00"
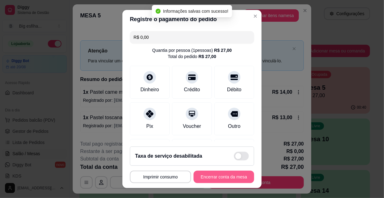
click at [216, 179] on button "Encerrar conta da mesa" at bounding box center [224, 177] width 61 height 12
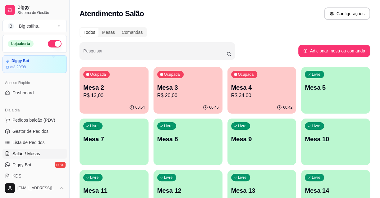
click at [254, 102] on div "00:42" at bounding box center [262, 108] width 69 height 12
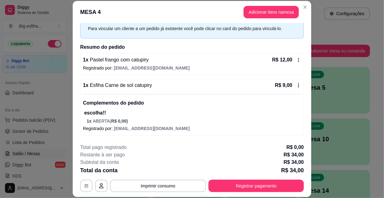
scroll to position [53, 0]
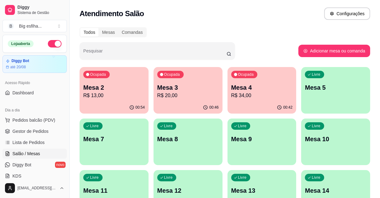
click at [196, 80] on div "Ocupada Mesa 3 R$ 20,00" at bounding box center [188, 84] width 69 height 35
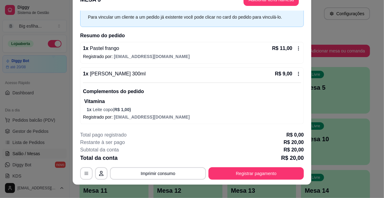
scroll to position [19, 0]
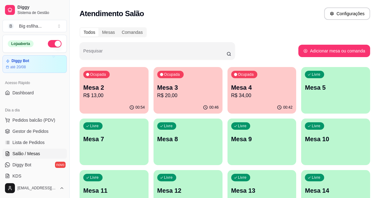
click at [135, 91] on p "Mesa 2" at bounding box center [114, 87] width 62 height 9
click at [192, 96] on p "R$ 20,00" at bounding box center [188, 95] width 62 height 7
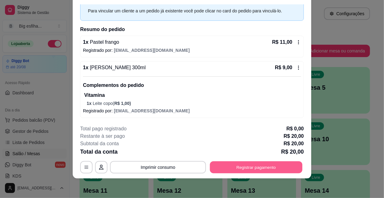
click at [247, 167] on button "Registrar pagamento" at bounding box center [256, 167] width 93 height 12
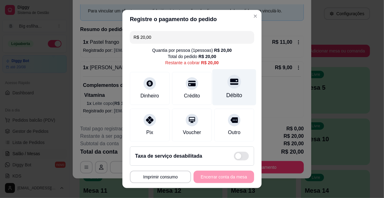
click at [227, 95] on div "Débito" at bounding box center [235, 95] width 16 height 8
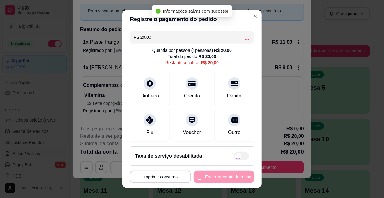
type input "R$ 0,00"
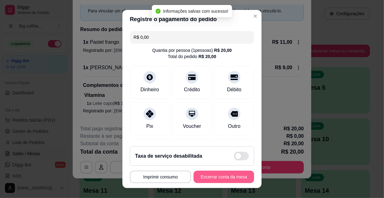
click at [224, 177] on button "Encerrar conta da mesa" at bounding box center [224, 177] width 61 height 12
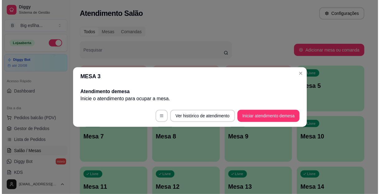
scroll to position [0, 0]
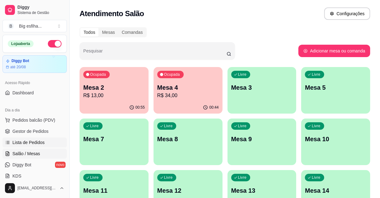
click at [33, 145] on span "Lista de Pedidos" at bounding box center [28, 143] width 32 height 6
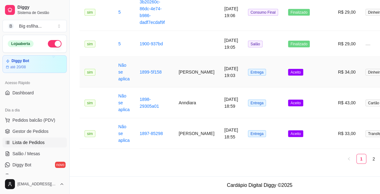
scroll to position [864, 0]
click at [373, 157] on link "2" at bounding box center [374, 159] width 9 height 9
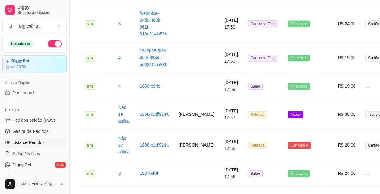
scroll to position [481, 0]
click at [34, 151] on span "Salão / Mesas" at bounding box center [26, 154] width 28 height 6
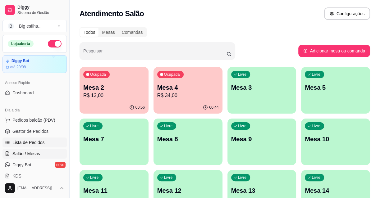
click at [40, 141] on span "Lista de Pedidos" at bounding box center [28, 143] width 32 height 6
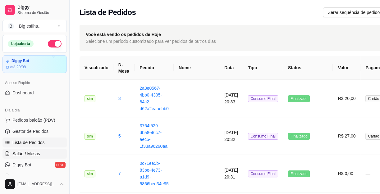
click at [37, 155] on span "Salão / Mesas" at bounding box center [26, 154] width 28 height 6
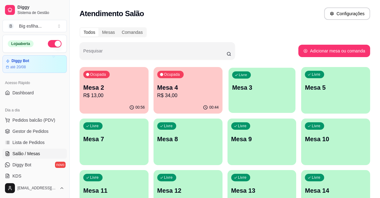
click at [256, 85] on p "Mesa 3" at bounding box center [262, 88] width 60 height 8
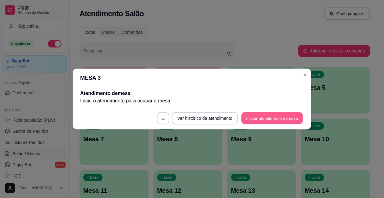
click at [280, 120] on button "Iniciar atendimento de mesa" at bounding box center [273, 119] width 62 height 12
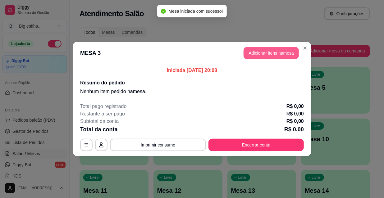
click at [256, 53] on button "Adicionar itens na mesa" at bounding box center [271, 53] width 55 height 12
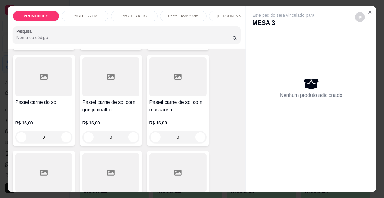
scroll to position [792, 0]
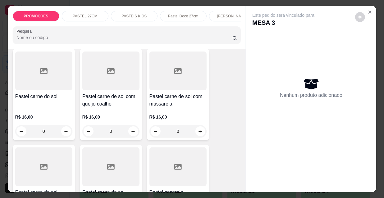
click at [109, 93] on h4 "Pastel carne de sol com queijo coalho" at bounding box center [110, 100] width 57 height 15
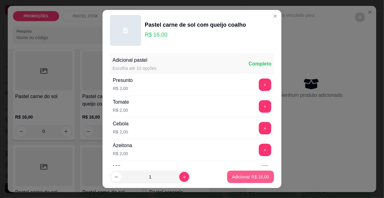
click at [239, 175] on p "Adicionar R$ 16,00" at bounding box center [250, 177] width 37 height 6
type input "1"
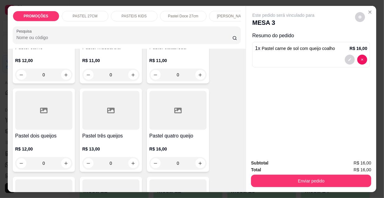
scroll to position [0, 0]
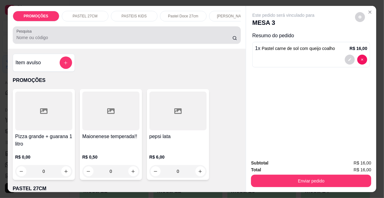
click at [81, 32] on div at bounding box center [126, 35] width 221 height 12
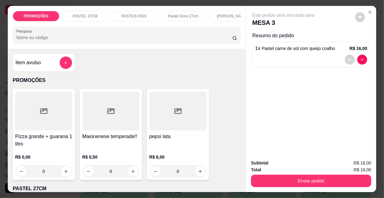
click at [351, 56] on button "decrease-product-quantity" at bounding box center [350, 60] width 10 height 10
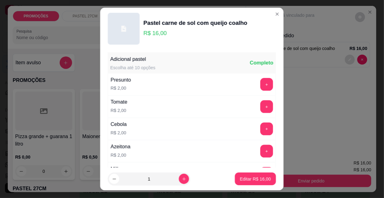
click at [181, 179] on button "increase-product-quantity" at bounding box center [184, 179] width 10 height 10
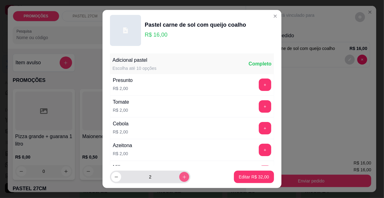
click at [182, 178] on icon "increase-product-quantity" at bounding box center [184, 177] width 5 height 5
click at [114, 178] on icon "decrease-product-quantity" at bounding box center [116, 177] width 5 height 5
type input "2"
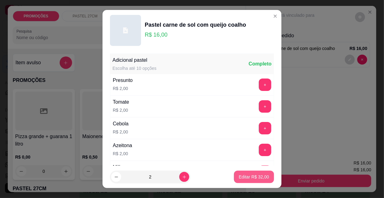
click at [247, 181] on button "Editar R$ 32,00" at bounding box center [254, 177] width 40 height 12
type input "2"
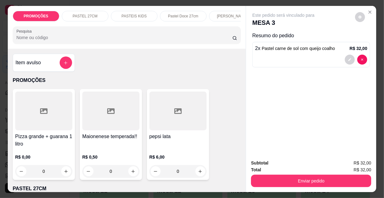
scroll to position [16, 0]
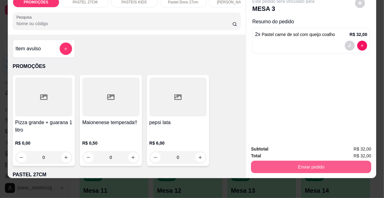
click at [310, 163] on button "Enviar pedido" at bounding box center [311, 167] width 120 height 12
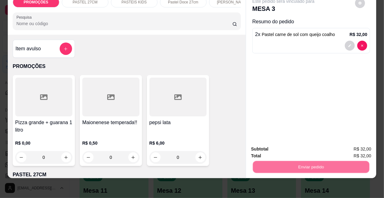
click at [277, 149] on button "Não registrar e enviar pedido" at bounding box center [291, 148] width 65 height 12
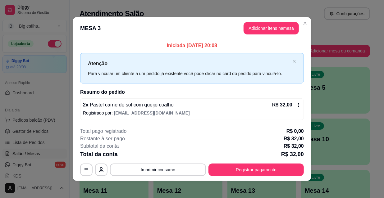
click at [97, 119] on div "2 x Pastel carne de sol com queijo coalho R$ 32,00 Registrado por: [EMAIL_ADDRE…" at bounding box center [192, 110] width 224 height 22
click at [277, 25] on button "Adicionar itens na mesa" at bounding box center [271, 28] width 53 height 12
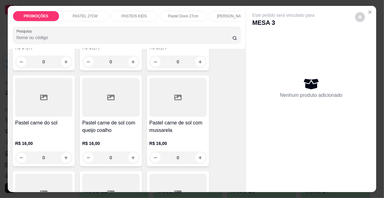
scroll to position [973, 0]
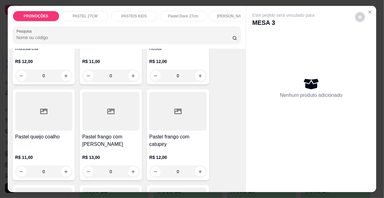
scroll to position [1018, 0]
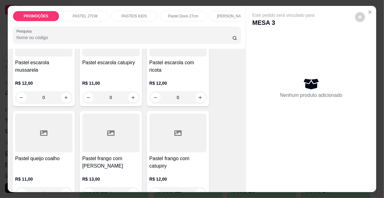
click at [39, 130] on div at bounding box center [43, 133] width 57 height 39
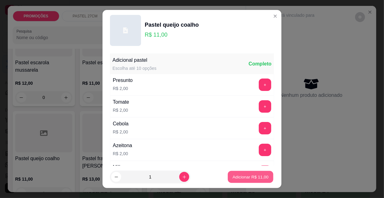
click at [249, 175] on p "Adicionar R$ 11,00" at bounding box center [251, 177] width 36 height 6
type input "1"
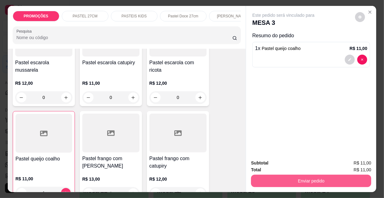
click at [301, 178] on button "Enviar pedido" at bounding box center [311, 181] width 120 height 12
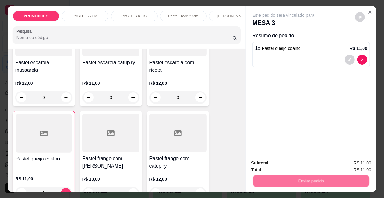
click at [290, 165] on button "Não registrar e enviar pedido" at bounding box center [291, 164] width 63 height 12
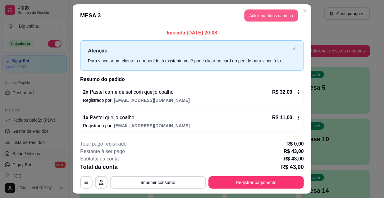
click at [254, 11] on button "Adicionar itens na mesa" at bounding box center [271, 16] width 53 height 12
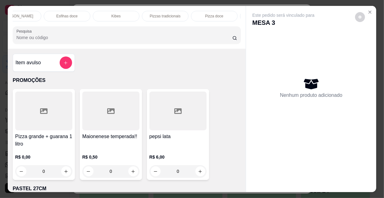
scroll to position [0, 358]
click at [172, 16] on p "Refrigerante" at bounding box center [169, 16] width 21 height 5
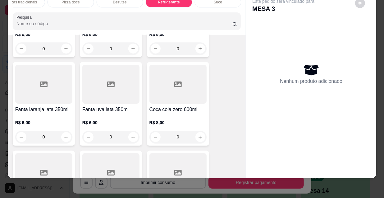
scroll to position [5775, 0]
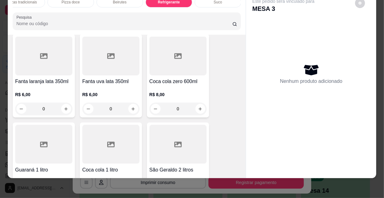
click at [64, 196] on icon "increase-product-quantity" at bounding box center [65, 197] width 3 height 3
type input "1"
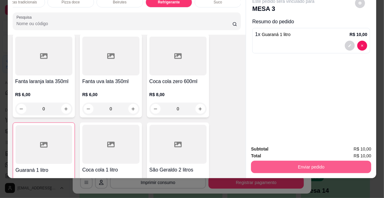
click at [268, 165] on button "Enviar pedido" at bounding box center [311, 167] width 120 height 12
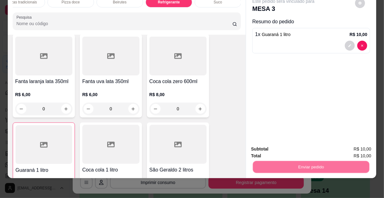
click at [272, 153] on button "Não registrar e enviar pedido" at bounding box center [291, 148] width 63 height 12
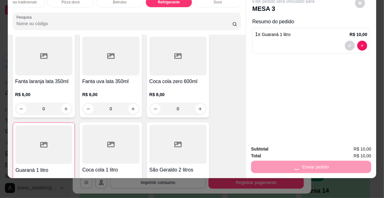
click at [271, 147] on button "Não registrar e enviar pedido" at bounding box center [291, 148] width 65 height 12
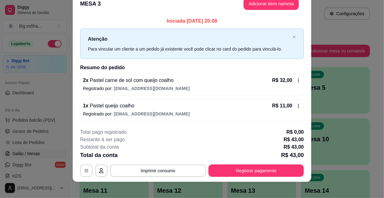
scroll to position [12, 0]
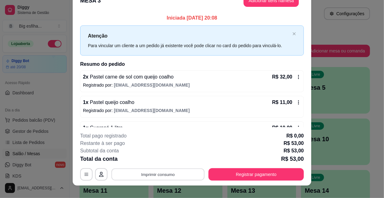
click at [148, 176] on button "Imprimir consumo" at bounding box center [158, 175] width 93 height 12
click at [152, 158] on button "IMPRESSORA" at bounding box center [158, 161] width 44 height 10
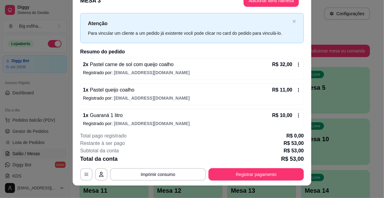
scroll to position [18, 0]
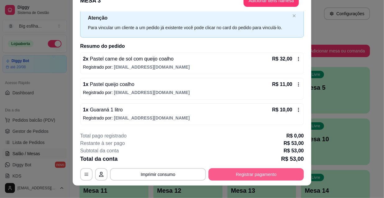
click at [242, 179] on button "Registrar pagamento" at bounding box center [256, 175] width 95 height 12
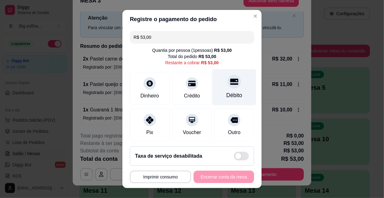
click at [228, 80] on div at bounding box center [235, 82] width 14 height 14
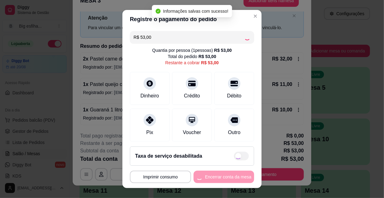
type input "R$ 0,00"
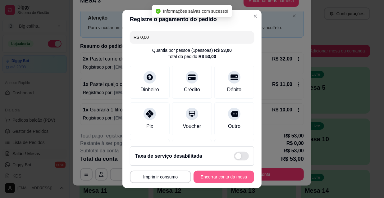
click at [205, 179] on button "Encerrar conta da mesa" at bounding box center [224, 177] width 61 height 12
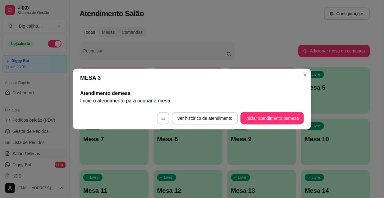
scroll to position [0, 0]
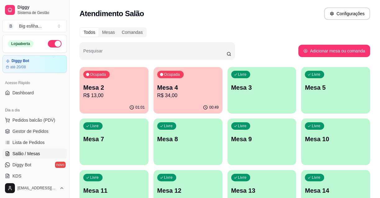
click at [156, 98] on div "Ocupada Mesa 4 R$ 34,00" at bounding box center [188, 84] width 69 height 35
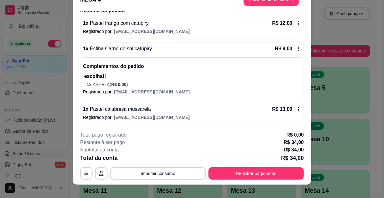
scroll to position [19, 0]
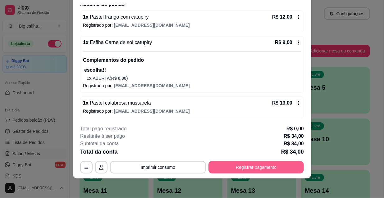
click at [246, 169] on button "Registrar pagamento" at bounding box center [256, 167] width 95 height 12
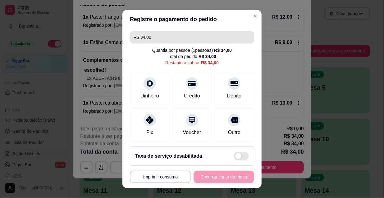
click at [153, 39] on input "R$ 34,00" at bounding box center [192, 37] width 117 height 12
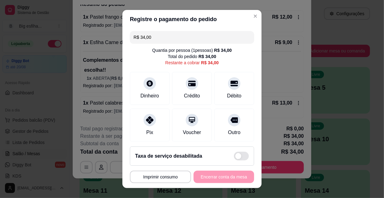
click at [153, 39] on input "R$ 34,00" at bounding box center [192, 37] width 117 height 12
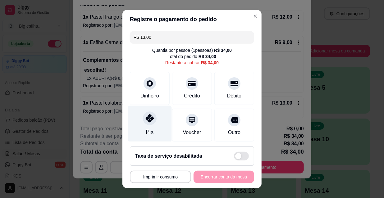
click at [139, 128] on div "Pix" at bounding box center [150, 124] width 44 height 36
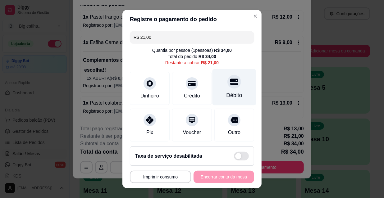
click at [227, 92] on div "Débito" at bounding box center [235, 95] width 16 height 8
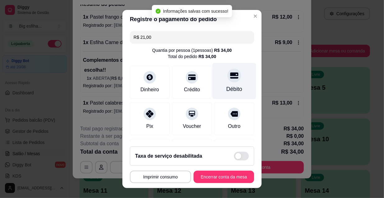
type input "R$ 0,00"
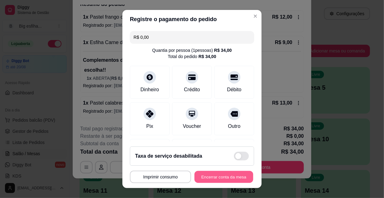
click at [218, 176] on button "Encerrar conta da mesa" at bounding box center [224, 177] width 59 height 12
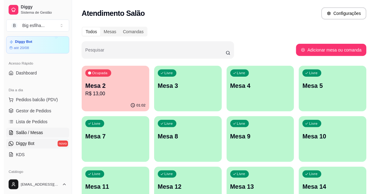
scroll to position [56, 0]
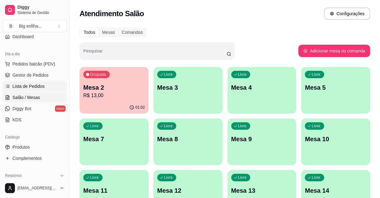
click at [35, 85] on span "Lista de Pedidos" at bounding box center [28, 86] width 32 height 6
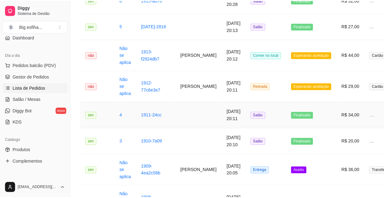
scroll to position [339, 0]
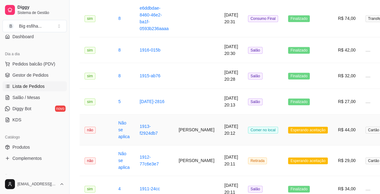
click at [198, 137] on td "[PERSON_NAME]" at bounding box center [197, 130] width 46 height 31
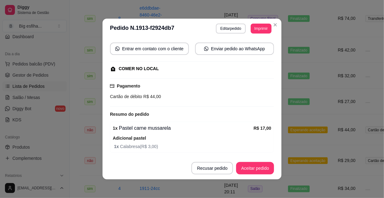
scroll to position [152, 0]
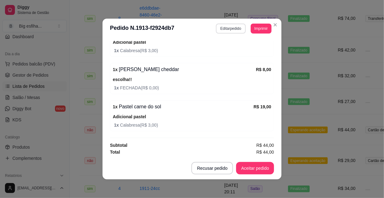
click at [224, 25] on button "Editar pedido" at bounding box center [231, 29] width 30 height 10
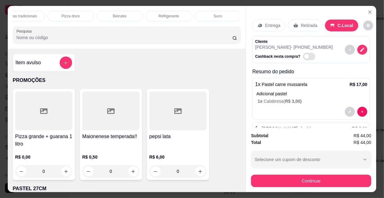
scroll to position [0, 350]
click at [186, 16] on div "Refrigerante" at bounding box center [177, 16] width 47 height 11
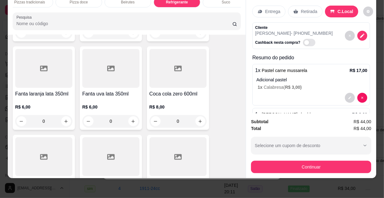
scroll to position [5775, 0]
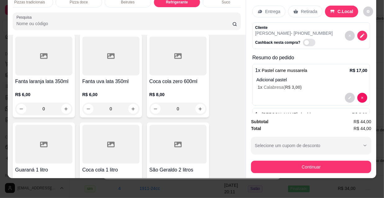
click at [65, 193] on button "increase-product-quantity" at bounding box center [66, 198] width 10 height 10
type input "1"
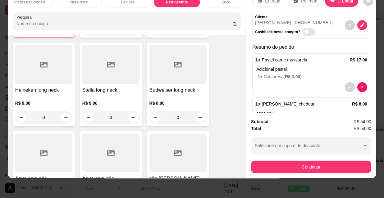
scroll to position [0, 0]
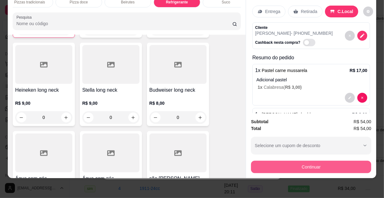
click at [302, 167] on button "Continuar" at bounding box center [311, 167] width 120 height 12
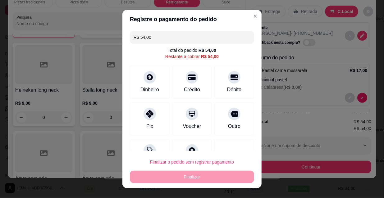
click at [163, 38] on input "R$ 54,00" at bounding box center [192, 37] width 117 height 12
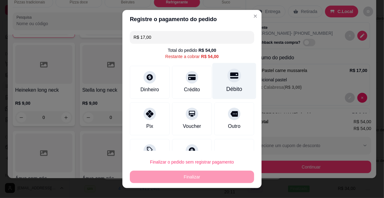
click at [227, 91] on div "Débito" at bounding box center [235, 89] width 16 height 8
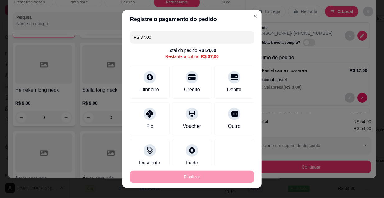
click at [155, 42] on input "R$ 37,00" at bounding box center [192, 37] width 117 height 12
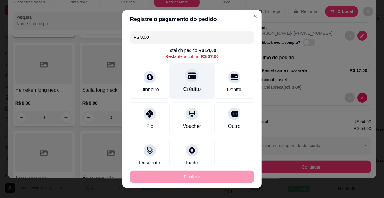
click at [188, 77] on icon at bounding box center [192, 75] width 8 height 6
click at [193, 86] on div "Crédito" at bounding box center [193, 89] width 18 height 8
type input "R$ 0,00"
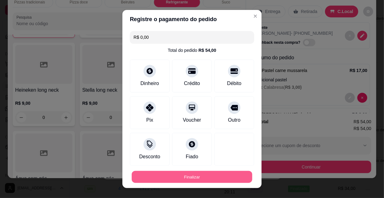
click at [173, 177] on button "Finalizar" at bounding box center [192, 177] width 121 height 12
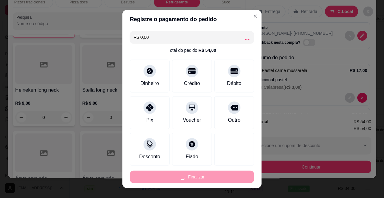
type input "0"
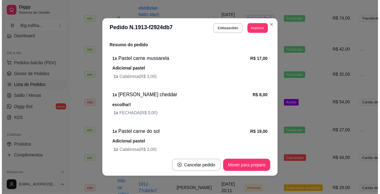
scroll to position [180, 0]
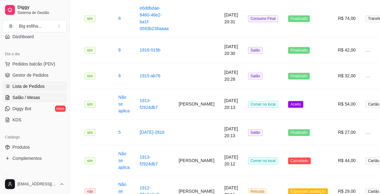
click at [44, 95] on link "Salão / Mesas" at bounding box center [34, 98] width 64 height 10
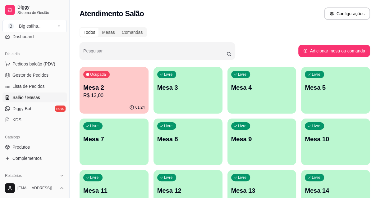
click at [167, 95] on div "Livre Mesa 3" at bounding box center [188, 86] width 69 height 39
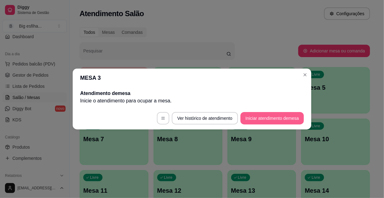
click at [277, 121] on button "Iniciar atendimento de mesa" at bounding box center [272, 118] width 63 height 12
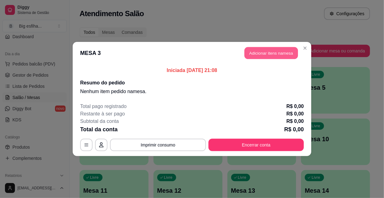
click at [264, 52] on button "Adicionar itens na mesa" at bounding box center [271, 53] width 53 height 12
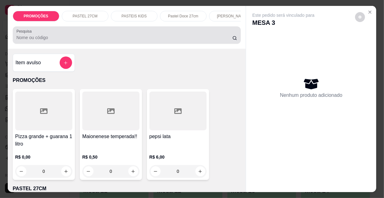
click at [187, 35] on div at bounding box center [126, 35] width 221 height 12
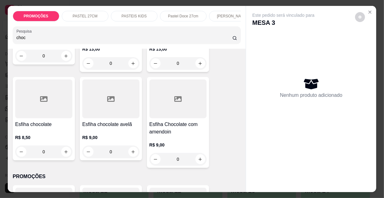
scroll to position [198, 0]
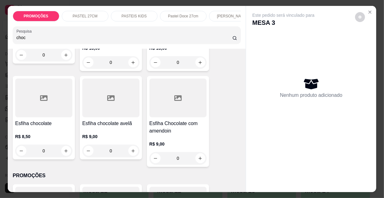
type input "choc"
click at [26, 105] on div at bounding box center [43, 98] width 57 height 39
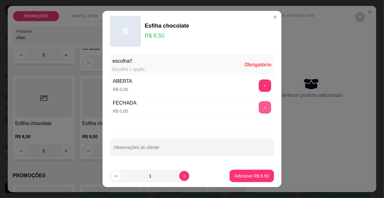
click at [259, 105] on button "+" at bounding box center [265, 107] width 12 height 12
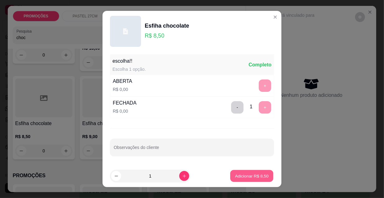
click at [246, 173] on p "Adicionar R$ 8,50" at bounding box center [252, 176] width 34 height 6
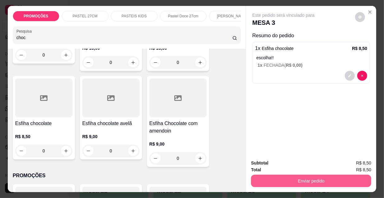
click at [271, 175] on button "Enviar pedido" at bounding box center [311, 181] width 120 height 12
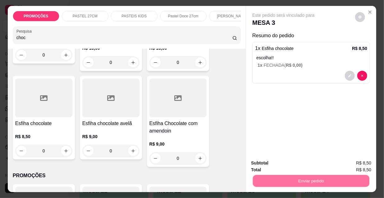
click at [266, 160] on button "Não registrar e enviar pedido" at bounding box center [291, 164] width 63 height 12
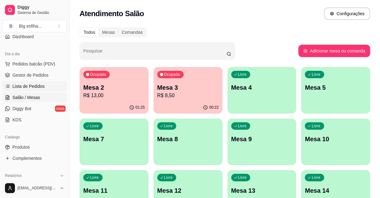
click at [26, 89] on link "Lista de Pedidos" at bounding box center [34, 86] width 64 height 10
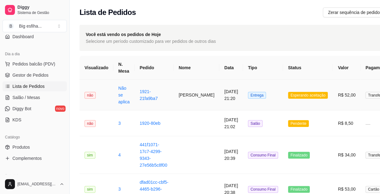
click at [243, 82] on td "Entrega" at bounding box center [263, 95] width 40 height 31
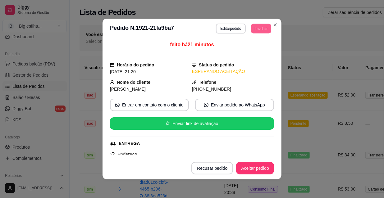
click at [258, 28] on button "Imprimir" at bounding box center [261, 29] width 20 height 10
click at [253, 50] on button "IMPRESSORA" at bounding box center [247, 50] width 45 height 10
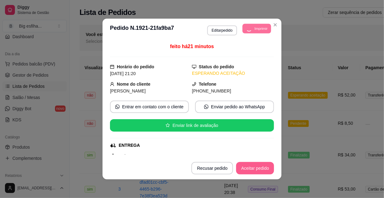
click at [259, 171] on button "Aceitar pedido" at bounding box center [255, 168] width 38 height 12
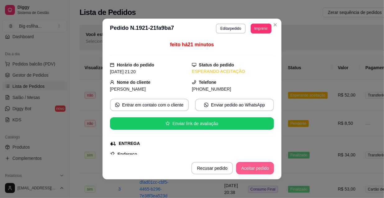
click at [258, 168] on button "Aceitar pedido" at bounding box center [255, 168] width 38 height 12
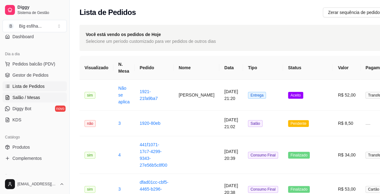
click at [43, 99] on link "Salão / Mesas" at bounding box center [34, 98] width 64 height 10
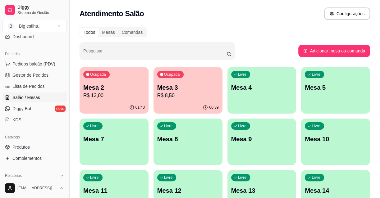
drag, startPoint x: 0, startPoint y: 10, endPoint x: 67, endPoint y: 36, distance: 72.2
click at [234, 84] on p "Mesa 4" at bounding box center [262, 88] width 60 height 8
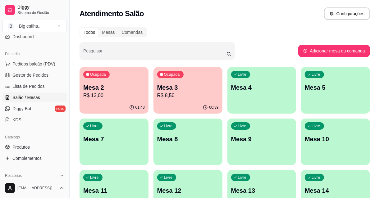
click at [109, 99] on div "Loading" at bounding box center [192, 104] width 224 height 10
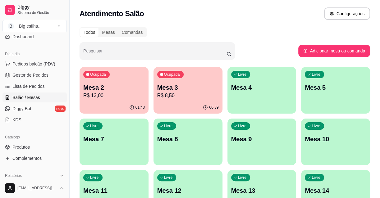
click at [122, 82] on div "Ocupada Mesa 2 R$ 13,00" at bounding box center [114, 84] width 69 height 35
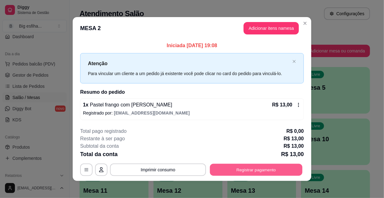
click at [243, 170] on button "Registrar pagamento" at bounding box center [256, 170] width 93 height 12
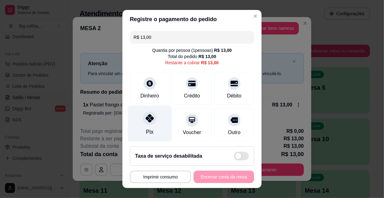
click at [156, 123] on div "Pix" at bounding box center [150, 124] width 44 height 36
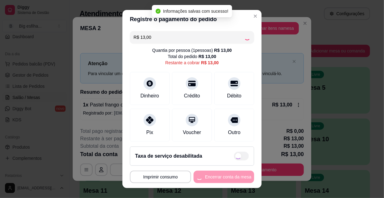
type input "R$ 0,00"
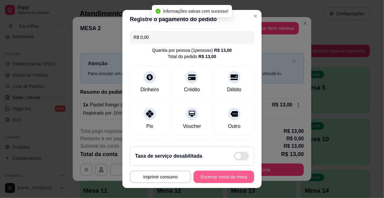
click at [226, 179] on button "Encerrar conta da mesa" at bounding box center [224, 177] width 61 height 12
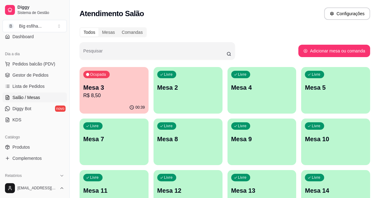
click at [105, 98] on p "R$ 8,50" at bounding box center [114, 95] width 62 height 7
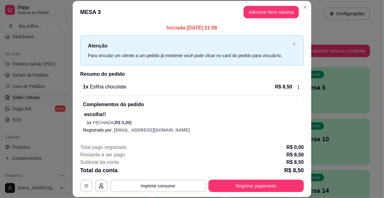
scroll to position [2, 0]
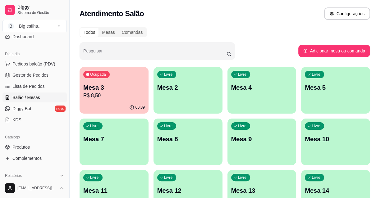
click at [180, 109] on div "button" at bounding box center [188, 109] width 69 height 7
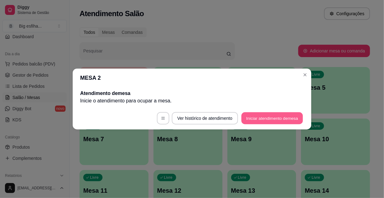
click at [267, 122] on button "Iniciar atendimento de mesa" at bounding box center [273, 119] width 62 height 12
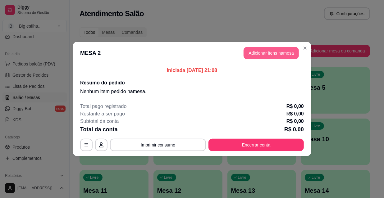
click at [267, 55] on button "Adicionar itens na mesa" at bounding box center [271, 53] width 55 height 12
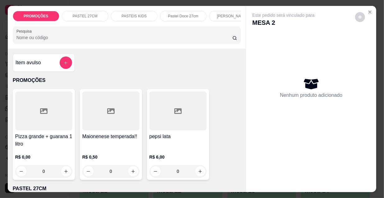
click at [230, 14] on p "[PERSON_NAME]" at bounding box center [232, 16] width 31 height 5
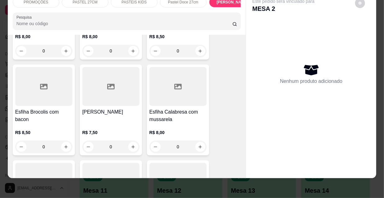
scroll to position [3352, 0]
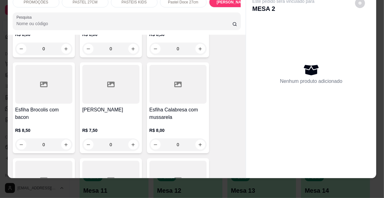
click at [170, 106] on h4 "Esfiha Calabresa com mussarela" at bounding box center [178, 113] width 57 height 15
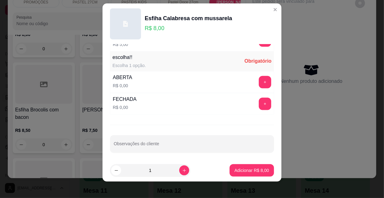
scroll to position [10, 0]
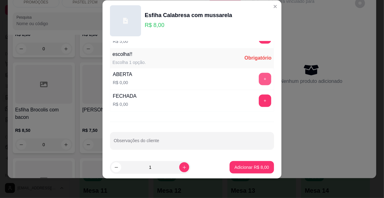
click at [259, 76] on button "+" at bounding box center [265, 79] width 12 height 12
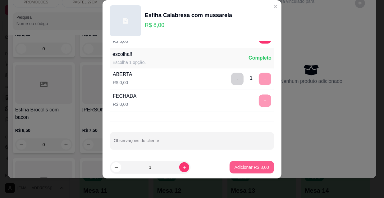
click at [250, 168] on p "Adicionar R$ 8,00" at bounding box center [252, 168] width 35 height 6
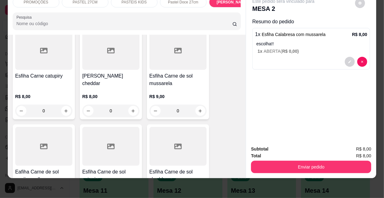
scroll to position [3550, 0]
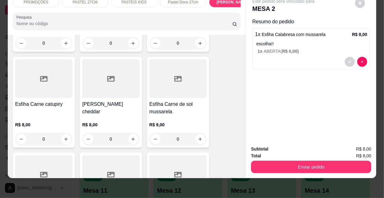
click at [179, 116] on div "R$ 9,00 0" at bounding box center [178, 131] width 57 height 30
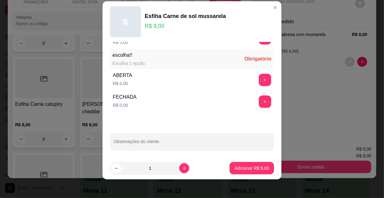
scroll to position [10, 0]
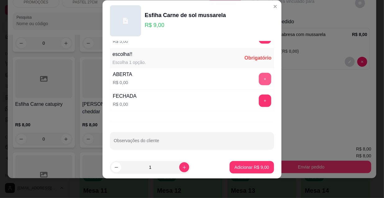
click at [259, 75] on button "+" at bounding box center [265, 79] width 12 height 12
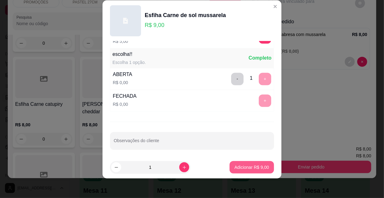
click at [252, 172] on button "Adicionar R$ 9,00" at bounding box center [252, 167] width 44 height 12
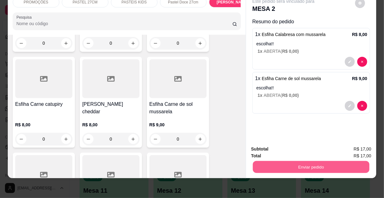
click at [264, 162] on button "Enviar pedido" at bounding box center [311, 167] width 117 height 12
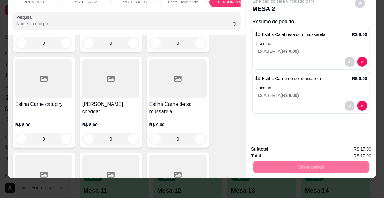
click at [277, 147] on button "Não registrar e enviar pedido" at bounding box center [291, 148] width 65 height 12
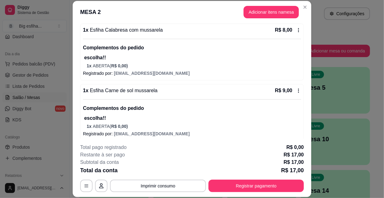
scroll to position [63, 0]
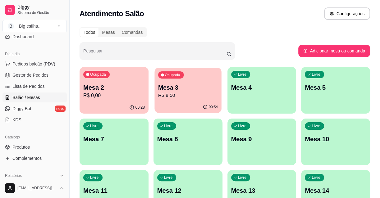
click at [180, 91] on p "Mesa 3" at bounding box center [188, 88] width 60 height 8
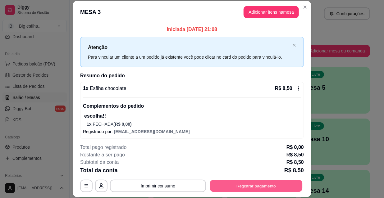
click at [258, 189] on button "Registrar pagamento" at bounding box center [256, 186] width 93 height 12
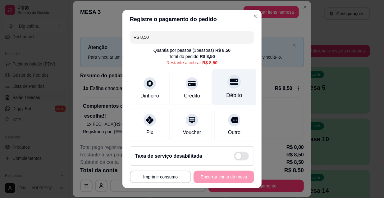
click at [228, 86] on div at bounding box center [235, 82] width 14 height 14
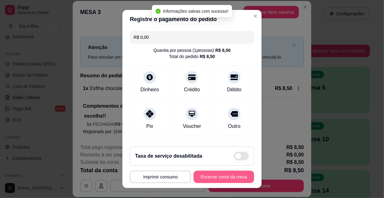
type input "R$ 0,00"
click at [218, 179] on button "Encerrar conta da mesa" at bounding box center [224, 177] width 61 height 12
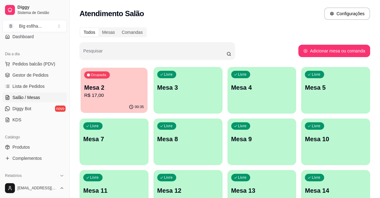
click at [144, 86] on p "Mesa 2" at bounding box center [114, 88] width 60 height 8
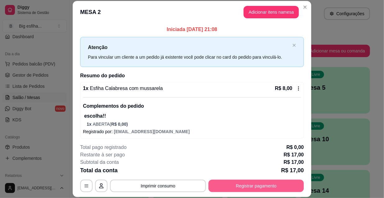
click at [258, 190] on button "Registrar pagamento" at bounding box center [256, 186] width 95 height 12
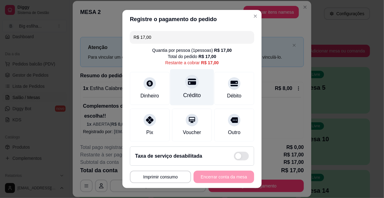
click at [194, 88] on div "Crédito" at bounding box center [192, 87] width 44 height 36
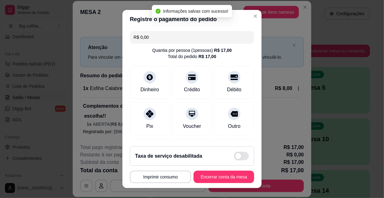
type input "R$ 0,00"
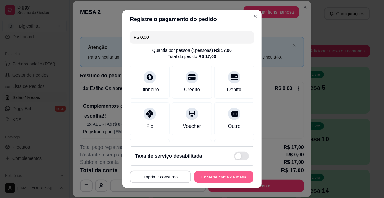
click at [210, 176] on button "Encerrar conta da mesa" at bounding box center [224, 177] width 59 height 12
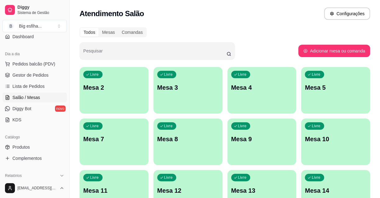
click at [119, 99] on div "Livre Mesa 2" at bounding box center [114, 86] width 69 height 39
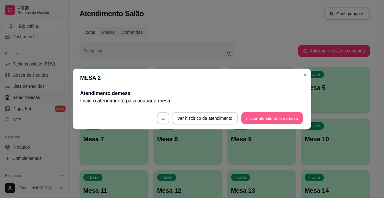
click at [261, 119] on button "Iniciar atendimento de mesa" at bounding box center [273, 119] width 62 height 12
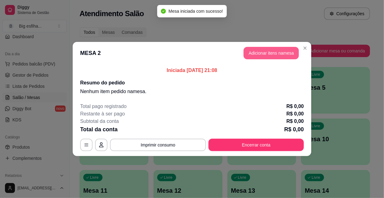
click at [258, 52] on button "Adicionar itens na mesa" at bounding box center [271, 53] width 55 height 12
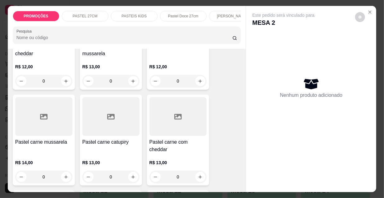
scroll to position [650, 0]
click at [57, 126] on div at bounding box center [43, 116] width 57 height 39
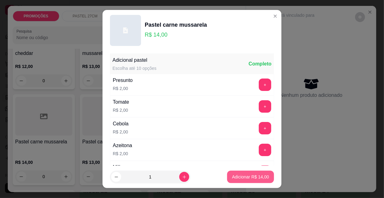
click at [236, 175] on p "Adicionar R$ 14,00" at bounding box center [250, 177] width 37 height 6
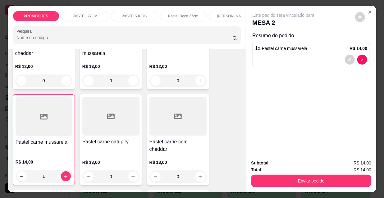
type input "1"
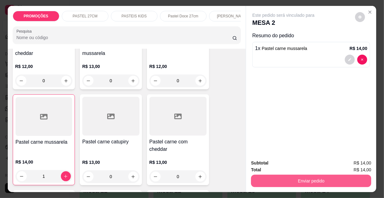
click at [300, 180] on button "Enviar pedido" at bounding box center [311, 181] width 120 height 12
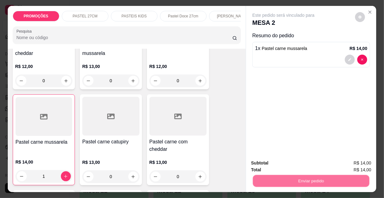
click at [298, 160] on button "Não registrar e enviar pedido" at bounding box center [291, 164] width 63 height 12
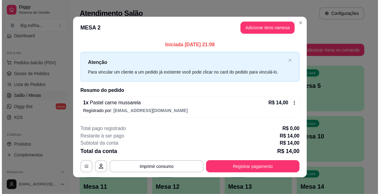
scroll to position [2, 0]
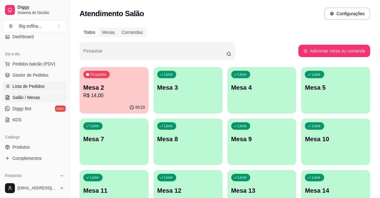
click at [49, 86] on link "Lista de Pedidos" at bounding box center [34, 86] width 64 height 10
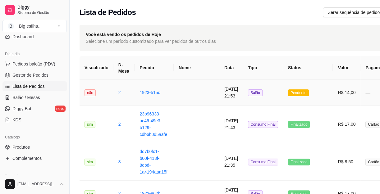
scroll to position [28, 0]
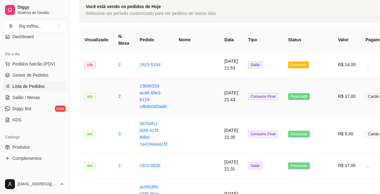
click at [226, 91] on td "13/08/2025 às 21:43" at bounding box center [232, 97] width 24 height 38
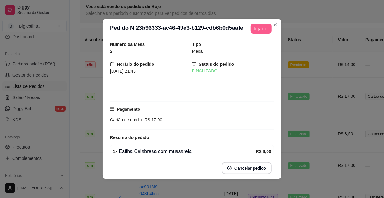
click at [262, 31] on button "Imprimir" at bounding box center [261, 29] width 21 height 10
click at [260, 42] on h4 "Escolha a impressora" at bounding box center [253, 39] width 36 height 5
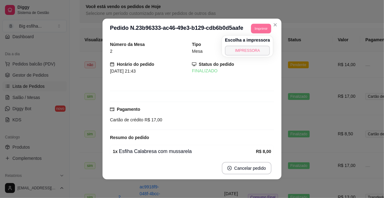
click at [256, 49] on button "IMPRESSORA" at bounding box center [247, 51] width 45 height 10
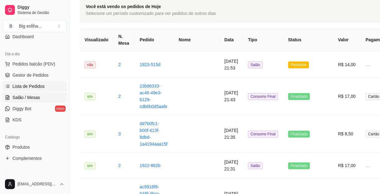
click at [41, 95] on link "Salão / Mesas" at bounding box center [34, 98] width 64 height 10
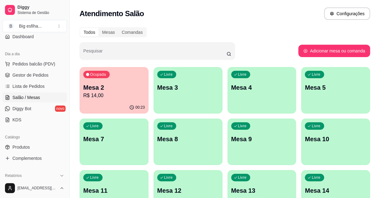
click at [205, 98] on div "Livre Mesa 3" at bounding box center [188, 86] width 69 height 39
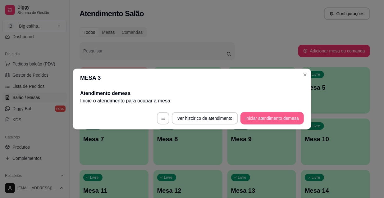
click at [251, 117] on button "Iniciar atendimento de mesa" at bounding box center [272, 118] width 63 height 12
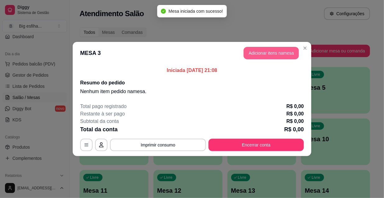
click at [272, 49] on button "Adicionar itens na mesa" at bounding box center [271, 53] width 55 height 12
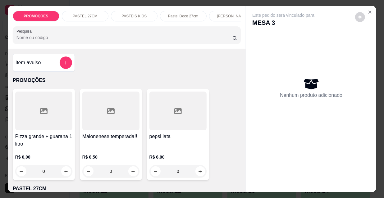
scroll to position [28, 0]
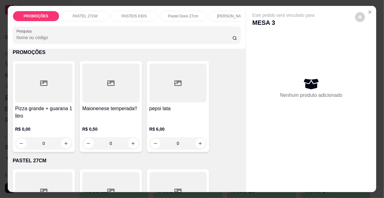
click at [218, 14] on p "[PERSON_NAME]" at bounding box center [232, 16] width 31 height 5
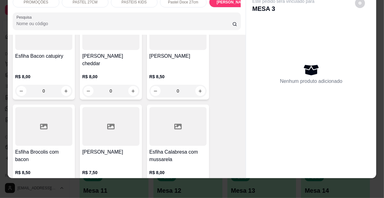
scroll to position [3323, 0]
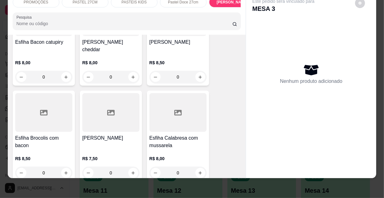
click at [188, 96] on div "Esfiha Calabresa com mussarela R$ 8,00 0" at bounding box center [178, 136] width 62 height 91
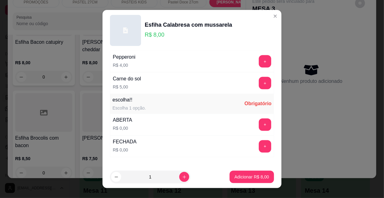
scroll to position [517, 0]
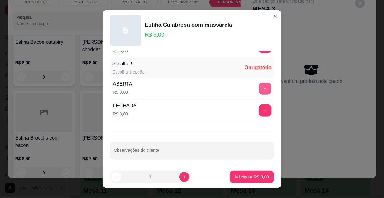
click at [259, 86] on button "+" at bounding box center [265, 89] width 12 height 12
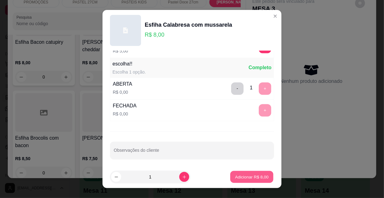
click at [248, 174] on p "Adicionar R$ 8,00" at bounding box center [252, 177] width 34 height 6
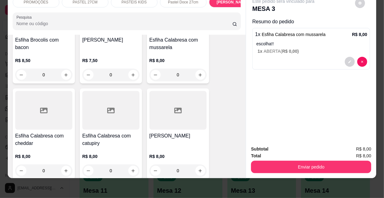
scroll to position [3521, 0]
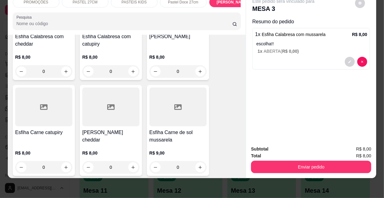
click at [163, 90] on div "Esfiha Carne de sol mussarela R$ 9,00 0" at bounding box center [178, 130] width 62 height 91
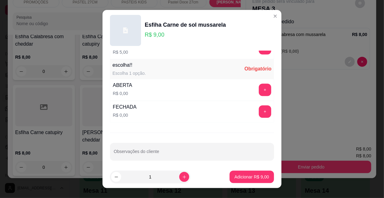
scroll to position [517, 0]
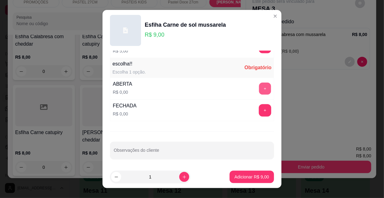
click at [259, 85] on button "+" at bounding box center [265, 89] width 12 height 12
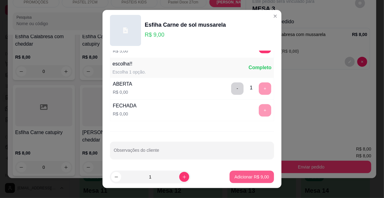
click at [247, 184] on div "Adicionar R$ 9,00" at bounding box center [252, 177] width 44 height 12
click at [246, 175] on p "Adicionar R$ 9,00" at bounding box center [252, 177] width 34 height 6
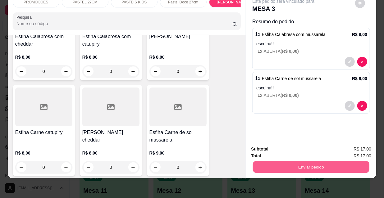
click at [286, 160] on div "Enviar pedido" at bounding box center [311, 167] width 120 height 14
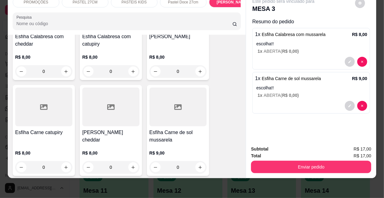
click at [280, 161] on button "Enviar pedido" at bounding box center [311, 167] width 120 height 12
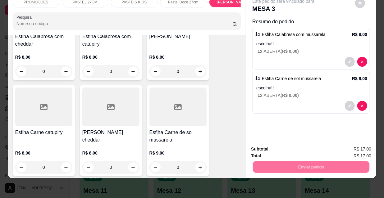
click at [281, 147] on button "Não registrar e enviar pedido" at bounding box center [291, 148] width 63 height 12
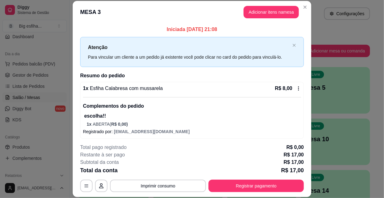
drag, startPoint x: 238, startPoint y: 179, endPoint x: 240, endPoint y: 186, distance: 7.6
click at [238, 179] on div "**********" at bounding box center [192, 168] width 224 height 49
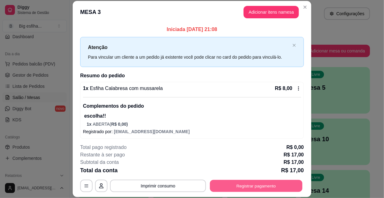
click at [240, 186] on button "Registrar pagamento" at bounding box center [256, 186] width 93 height 12
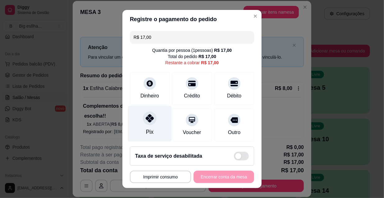
click at [160, 119] on div "Pix" at bounding box center [150, 124] width 44 height 36
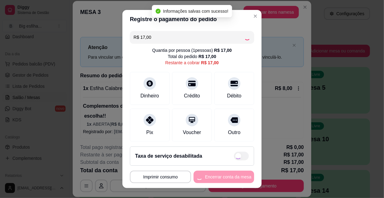
type input "R$ 0,00"
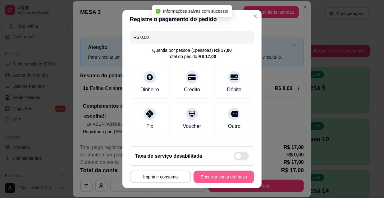
click at [223, 176] on button "Encerrar conta da mesa" at bounding box center [224, 177] width 61 height 12
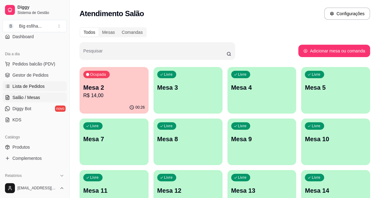
click at [37, 81] on link "Lista de Pedidos" at bounding box center [34, 86] width 64 height 10
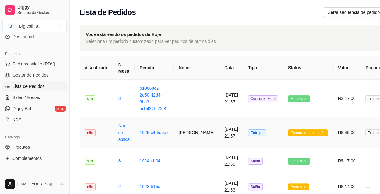
click at [190, 133] on td "Rafael William" at bounding box center [197, 133] width 46 height 31
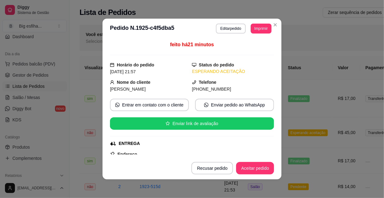
click at [259, 34] on header "**********" at bounding box center [192, 29] width 179 height 20
click at [257, 29] on button "Imprimir" at bounding box center [261, 29] width 20 height 10
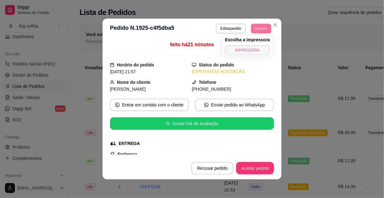
click at [259, 47] on button "IMPRESSORA" at bounding box center [247, 50] width 45 height 10
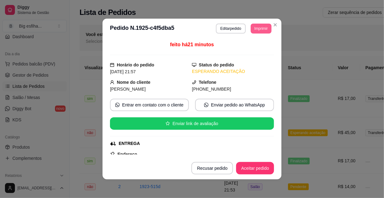
click at [256, 33] on button "Imprimir" at bounding box center [261, 29] width 21 height 10
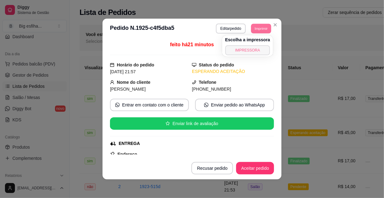
click at [258, 50] on button "IMPRESSORA" at bounding box center [248, 50] width 45 height 10
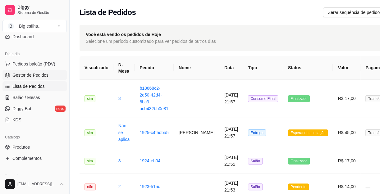
click at [37, 76] on span "Gestor de Pedidos" at bounding box center [30, 75] width 36 height 6
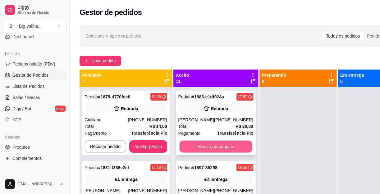
click at [198, 147] on button "Mover para preparo" at bounding box center [215, 147] width 73 height 12
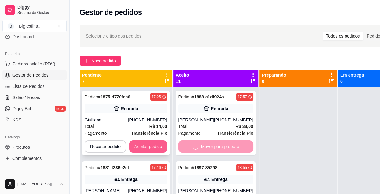
click at [140, 150] on button "Aceitar pedido" at bounding box center [148, 147] width 38 height 12
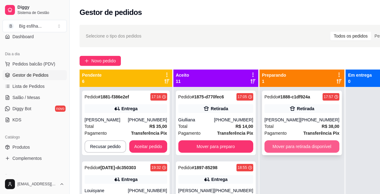
click at [293, 146] on button "Mover para retirada disponível" at bounding box center [302, 147] width 75 height 12
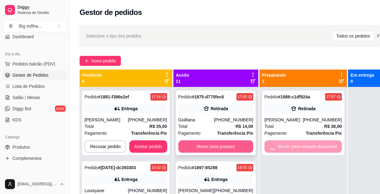
click at [215, 148] on button "Mover para preparo" at bounding box center [216, 147] width 75 height 12
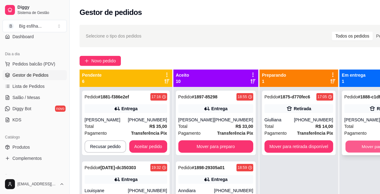
click at [361, 145] on button "Mover para finalizado" at bounding box center [382, 147] width 73 height 12
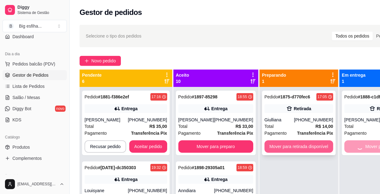
click at [291, 150] on button "Mover para retirada disponível" at bounding box center [299, 147] width 69 height 12
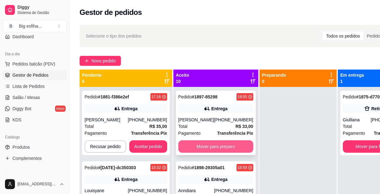
click at [229, 149] on button "Mover para preparo" at bounding box center [216, 147] width 75 height 12
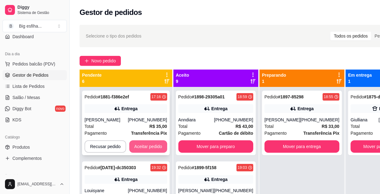
click at [147, 146] on button "Aceitar pedido" at bounding box center [148, 147] width 38 height 12
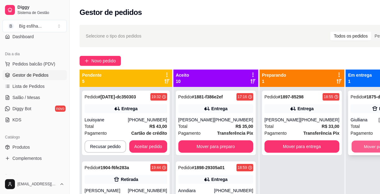
click at [352, 147] on button "Mover para finalizado" at bounding box center [384, 147] width 65 height 12
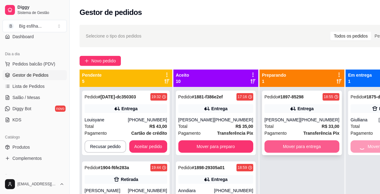
click at [297, 151] on button "Mover para entrega" at bounding box center [302, 147] width 75 height 12
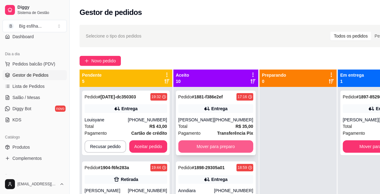
click at [226, 153] on button "Mover para preparo" at bounding box center [216, 147] width 75 height 12
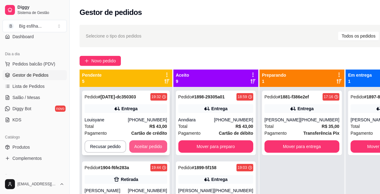
click at [157, 147] on button "Aceitar pedido" at bounding box center [148, 147] width 38 height 12
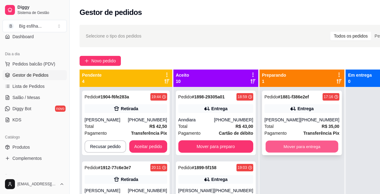
click at [306, 147] on button "Mover para entrega" at bounding box center [302, 147] width 73 height 12
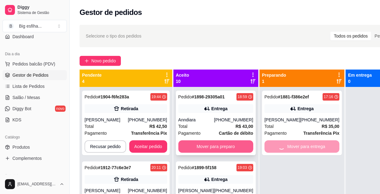
click at [230, 150] on button "Mover para preparo" at bounding box center [216, 147] width 75 height 12
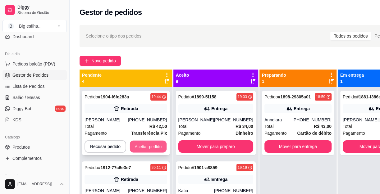
click at [156, 146] on button "Aceitar pedido" at bounding box center [148, 147] width 37 height 12
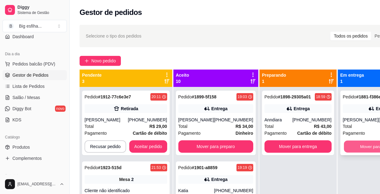
click at [362, 146] on button "Mover para finalizado" at bounding box center [380, 147] width 73 height 12
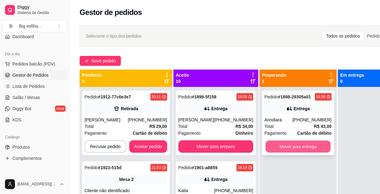
click at [308, 146] on button "Mover para entrega" at bounding box center [298, 147] width 65 height 12
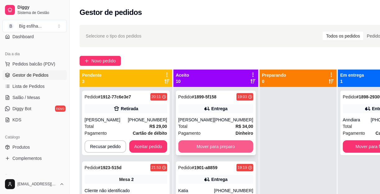
click at [216, 149] on button "Mover para preparo" at bounding box center [216, 147] width 75 height 12
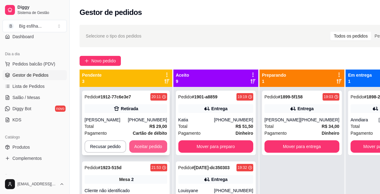
click at [139, 145] on button "Aceitar pedido" at bounding box center [148, 147] width 38 height 12
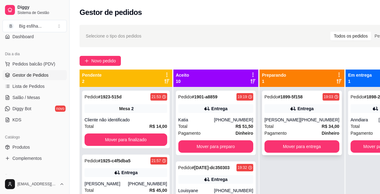
click at [288, 129] on div "Total R$ 34,00" at bounding box center [302, 126] width 75 height 7
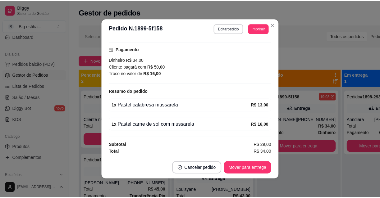
scroll to position [113, 0]
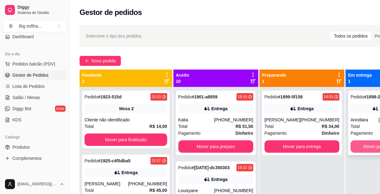
click at [354, 146] on button "Mover para finalizado" at bounding box center [384, 147] width 67 height 12
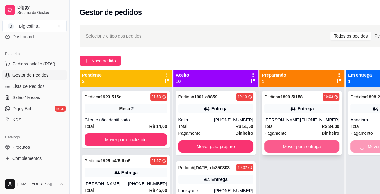
click at [301, 145] on button "Mover para entrega" at bounding box center [302, 147] width 75 height 12
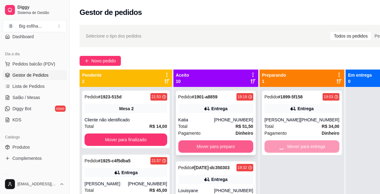
click at [213, 150] on button "Mover para preparo" at bounding box center [216, 147] width 75 height 12
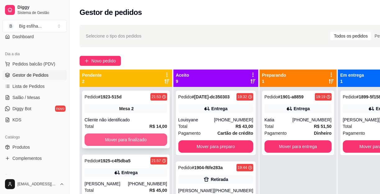
click at [124, 140] on button "Mover para finalizado" at bounding box center [126, 140] width 83 height 12
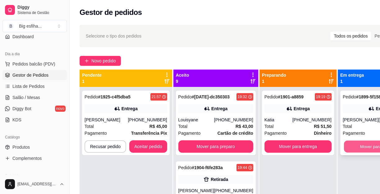
click at [344, 149] on button "Mover para finalizado" at bounding box center [380, 147] width 73 height 12
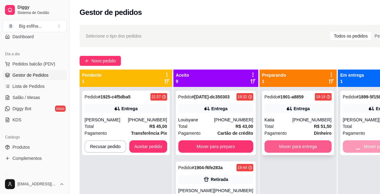
click at [299, 147] on button "Mover para entrega" at bounding box center [298, 147] width 67 height 12
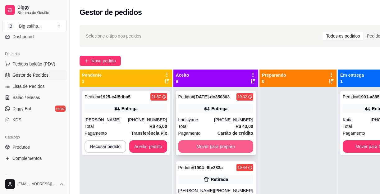
click at [209, 153] on button "Mover para preparo" at bounding box center [216, 147] width 75 height 12
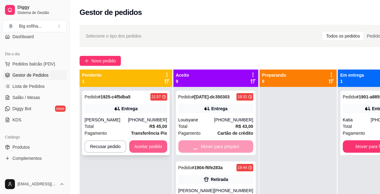
click at [151, 142] on button "Aceitar pedido" at bounding box center [148, 147] width 38 height 12
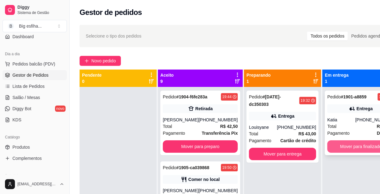
click at [351, 147] on button "Mover para finalizado" at bounding box center [361, 147] width 67 height 12
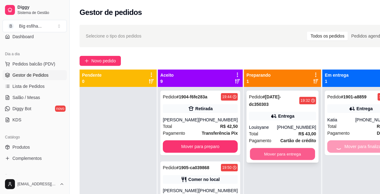
click at [272, 148] on button "Mover para entrega" at bounding box center [282, 154] width 65 height 12
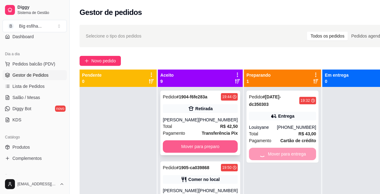
click at [207, 145] on button "Mover para preparo" at bounding box center [200, 147] width 75 height 12
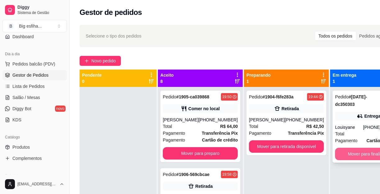
click at [362, 148] on button "Mover para finalizado" at bounding box center [368, 154] width 67 height 12
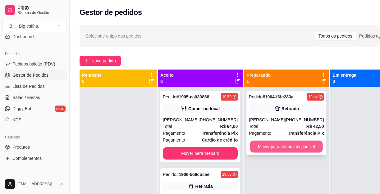
click at [274, 144] on button "Mover para retirada disponível" at bounding box center [286, 147] width 73 height 12
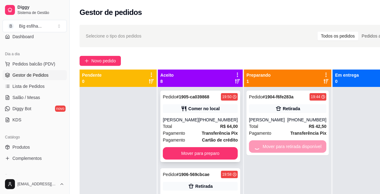
click at [212, 146] on div "Pedido # 1905-ca039868 19:50 Comer no local jessica (85) 99624-8365 Total R$ 64…" at bounding box center [200, 127] width 80 height 72
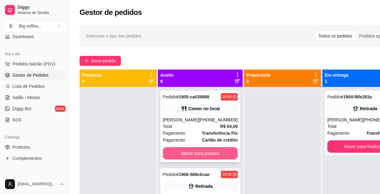
click at [205, 154] on button "Mover para preparo" at bounding box center [200, 153] width 75 height 12
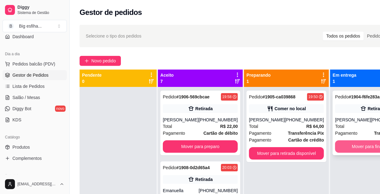
click at [339, 147] on button "Mover para finalizado" at bounding box center [372, 147] width 75 height 12
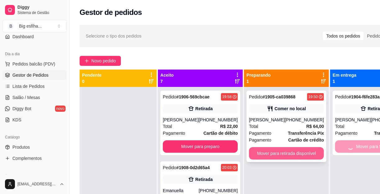
click at [288, 152] on button "Mover para retirada disponível" at bounding box center [286, 153] width 75 height 12
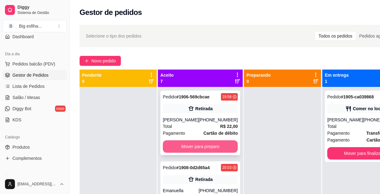
click at [199, 146] on button "Mover para preparo" at bounding box center [200, 147] width 75 height 12
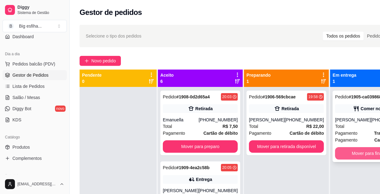
click at [335, 153] on button "Mover para finalizado" at bounding box center [372, 153] width 75 height 12
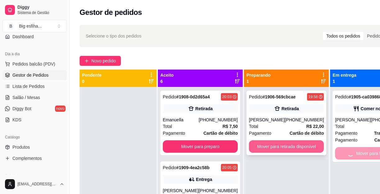
click at [293, 147] on button "Mover para retirada disponível" at bounding box center [286, 147] width 75 height 12
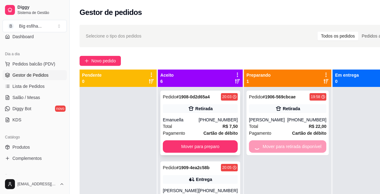
click at [211, 148] on button "Mover para preparo" at bounding box center [200, 147] width 75 height 12
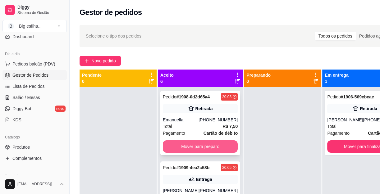
click at [202, 153] on button "Mover para preparo" at bounding box center [200, 147] width 75 height 12
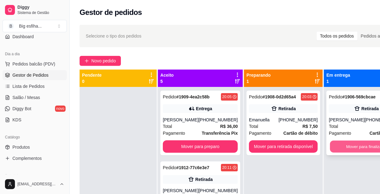
click at [347, 147] on button "Mover para finalizado" at bounding box center [366, 147] width 73 height 12
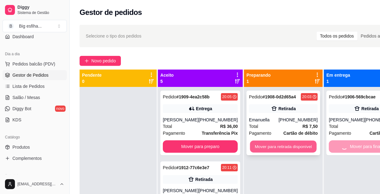
click at [280, 146] on button "Mover para retirada disponível" at bounding box center [283, 147] width 67 height 12
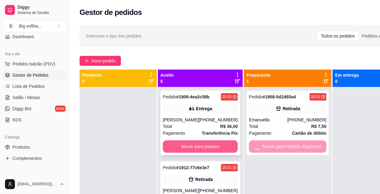
click at [215, 153] on button "Mover para preparo" at bounding box center [200, 147] width 75 height 12
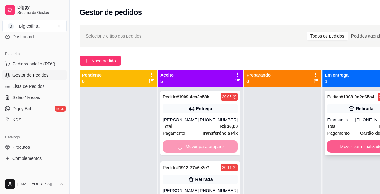
click at [342, 146] on button "Mover para finalizado" at bounding box center [361, 147] width 67 height 12
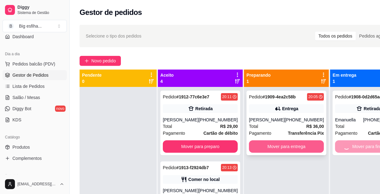
click at [286, 145] on button "Mover para entrega" at bounding box center [286, 147] width 75 height 12
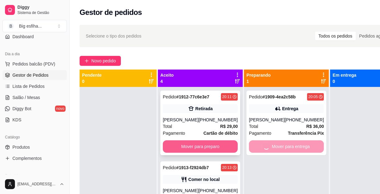
click at [213, 147] on button "Mover para preparo" at bounding box center [200, 147] width 75 height 12
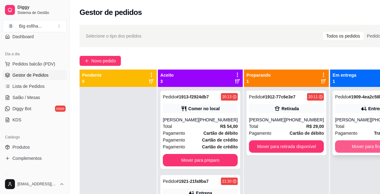
click at [339, 147] on button "Mover para finalizado" at bounding box center [372, 147] width 75 height 12
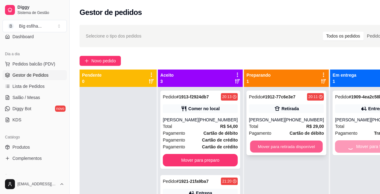
click at [274, 147] on button "Mover para retirada disponível" at bounding box center [286, 147] width 73 height 12
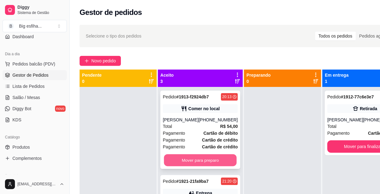
click at [196, 158] on button "Mover para preparo" at bounding box center [200, 161] width 73 height 12
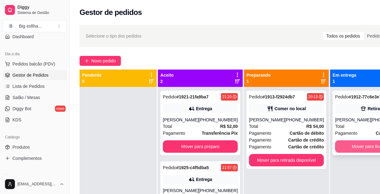
click at [348, 150] on button "Mover para finalizado" at bounding box center [372, 147] width 75 height 12
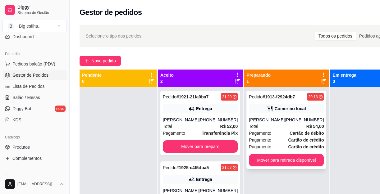
click at [268, 165] on button "Mover para retirada disponível" at bounding box center [286, 160] width 75 height 12
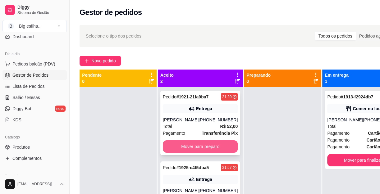
click at [200, 142] on button "Mover para preparo" at bounding box center [200, 147] width 75 height 12
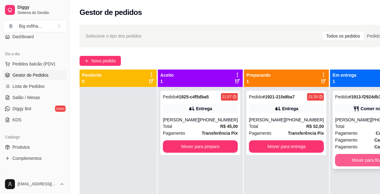
click at [343, 162] on button "Mover para finalizado" at bounding box center [372, 160] width 75 height 12
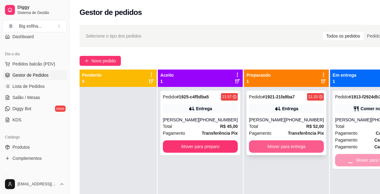
click at [290, 149] on button "Mover para entrega" at bounding box center [286, 147] width 75 height 12
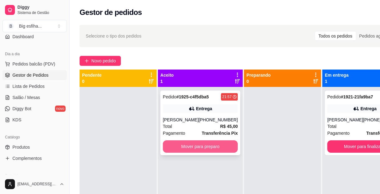
click at [190, 146] on button "Mover para preparo" at bounding box center [200, 147] width 75 height 12
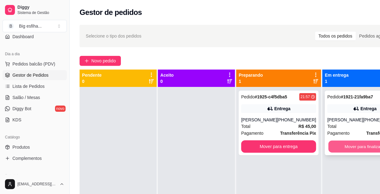
click at [329, 150] on button "Mover para finalizado" at bounding box center [365, 147] width 73 height 12
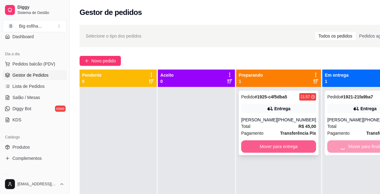
click at [284, 146] on button "Mover para entrega" at bounding box center [278, 147] width 75 height 12
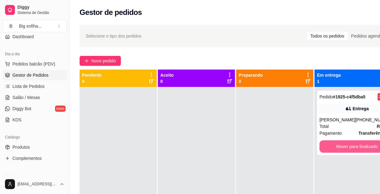
click at [360, 144] on button "Mover para finalizado" at bounding box center [357, 147] width 75 height 12
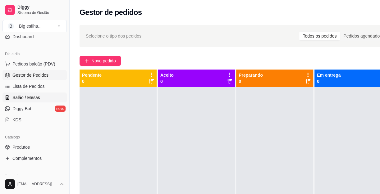
click at [30, 98] on span "Salão / Mesas" at bounding box center [26, 98] width 28 height 6
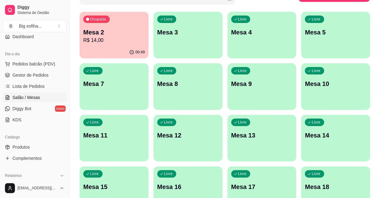
scroll to position [56, 0]
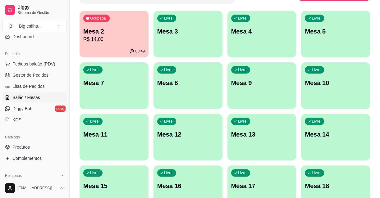
click at [132, 30] on p "Mesa 2" at bounding box center [114, 31] width 62 height 9
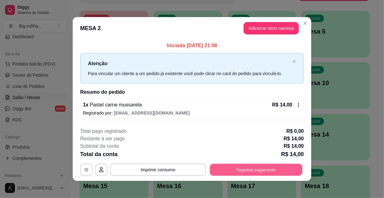
click at [269, 172] on button "Registrar pagamento" at bounding box center [256, 170] width 93 height 12
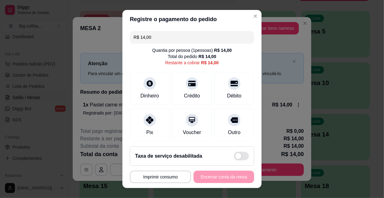
click at [171, 37] on input "R$ 14,00" at bounding box center [192, 37] width 117 height 12
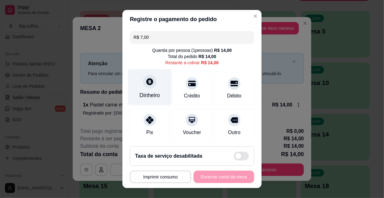
click at [147, 84] on icon at bounding box center [150, 81] width 7 height 7
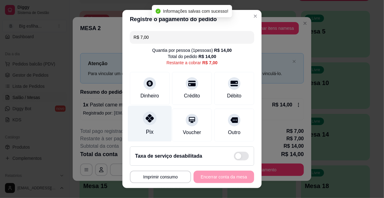
click at [137, 128] on div "Pix" at bounding box center [150, 124] width 44 height 36
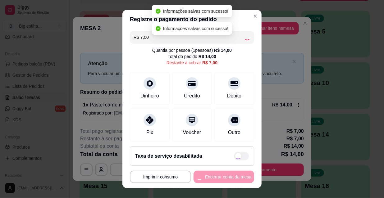
type input "R$ 0,00"
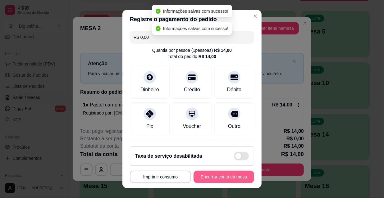
click at [213, 174] on button "Encerrar conta da mesa" at bounding box center [224, 177] width 61 height 12
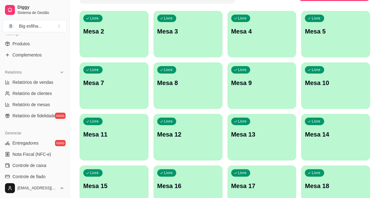
scroll to position [170, 0]
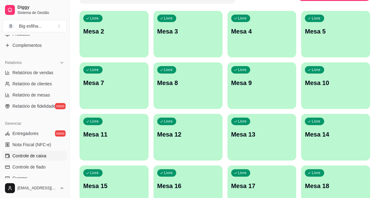
click at [45, 154] on span "Controle de caixa" at bounding box center [29, 156] width 34 height 6
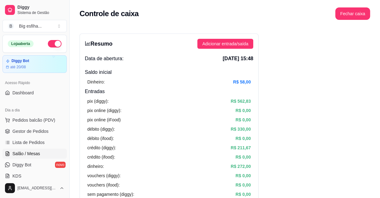
click at [33, 152] on span "Salão / Mesas" at bounding box center [26, 154] width 28 height 6
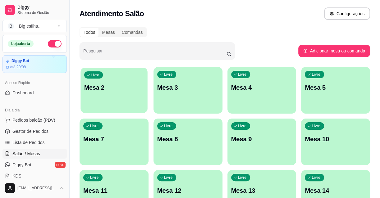
click at [105, 80] on div "Livre Mesa 2" at bounding box center [114, 87] width 67 height 38
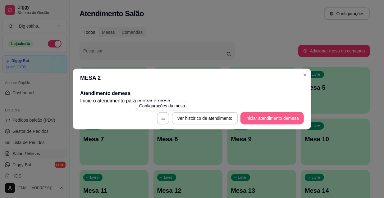
click at [301, 120] on button "Iniciar atendimento de mesa" at bounding box center [272, 118] width 63 height 12
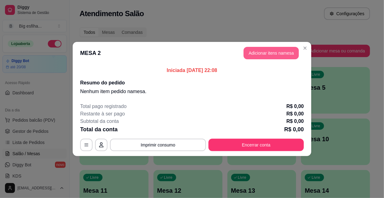
click at [252, 51] on button "Adicionar itens na mesa" at bounding box center [271, 53] width 55 height 12
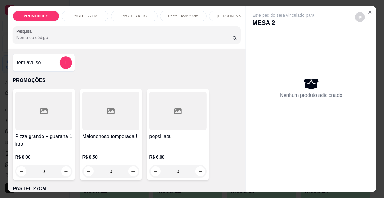
click at [187, 19] on div "Pastel Doce 27cm" at bounding box center [183, 16] width 47 height 11
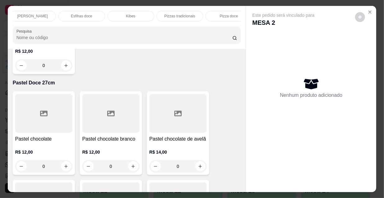
scroll to position [0, 358]
click at [177, 11] on div "Refrigerante" at bounding box center [169, 16] width 47 height 11
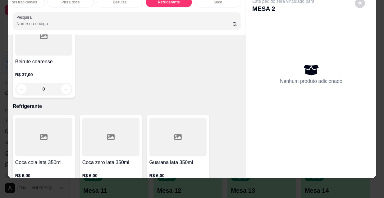
scroll to position [5662, 0]
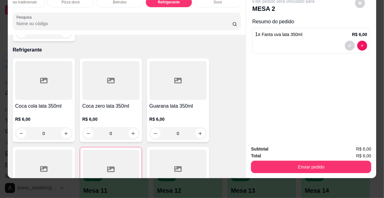
type input "1"
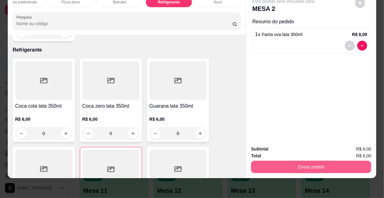
click at [287, 161] on button "Enviar pedido" at bounding box center [311, 167] width 120 height 12
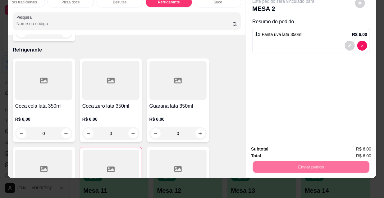
click at [273, 143] on button "Não registrar e enviar pedido" at bounding box center [291, 148] width 65 height 12
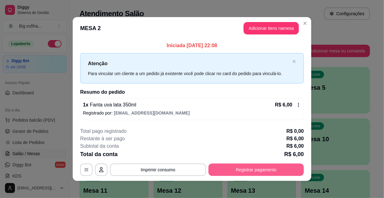
click at [258, 169] on button "Registrar pagamento" at bounding box center [256, 170] width 95 height 12
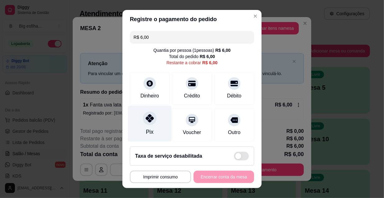
click at [146, 128] on div "Pix" at bounding box center [149, 132] width 7 height 8
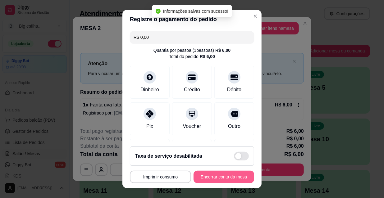
type input "R$ 0,00"
click at [216, 176] on button "Encerrar conta da mesa" at bounding box center [224, 177] width 59 height 12
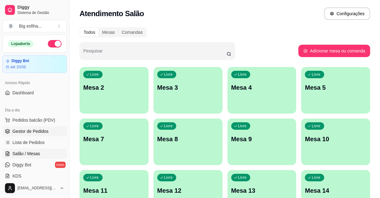
click at [41, 135] on link "Gestor de Pedidos" at bounding box center [34, 132] width 64 height 10
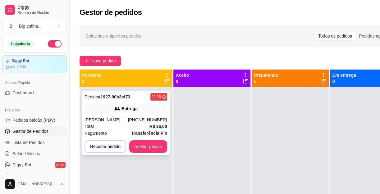
click at [128, 117] on div "Max Eluard" at bounding box center [107, 120] width 44 height 6
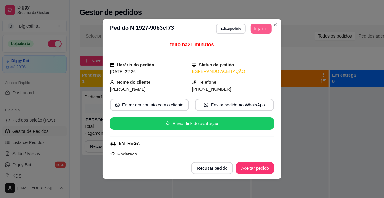
click at [262, 34] on header "**********" at bounding box center [192, 29] width 179 height 20
click at [255, 22] on header "**********" at bounding box center [192, 29] width 179 height 20
click at [255, 30] on button "Imprimir" at bounding box center [261, 29] width 21 height 10
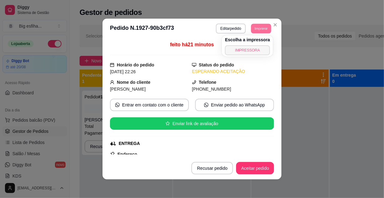
click at [257, 49] on button "IMPRESSORA" at bounding box center [247, 50] width 45 height 10
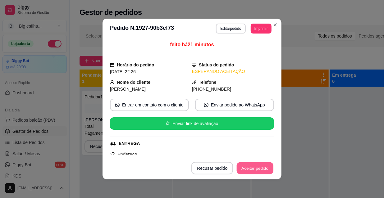
click at [257, 166] on button "Aceitar pedido" at bounding box center [255, 169] width 37 height 12
click at [257, 166] on div "Recusar pedido Aceitar pedido" at bounding box center [233, 168] width 83 height 12
click at [257, 166] on div "Recusar pedido Aceitar pedido" at bounding box center [224, 168] width 100 height 12
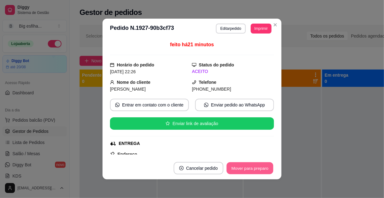
click at [257, 166] on button "Mover para preparo" at bounding box center [250, 169] width 47 height 12
click at [257, 166] on div "Mover para preparo" at bounding box center [250, 168] width 48 height 12
click at [257, 166] on div "Mover para preparo" at bounding box center [245, 168] width 57 height 12
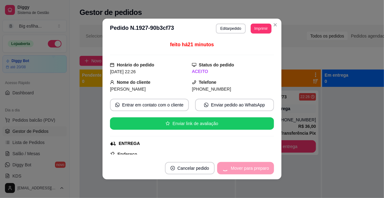
click at [257, 166] on div "Mover para preparo" at bounding box center [245, 168] width 57 height 12
click at [257, 166] on button "Mover para entrega" at bounding box center [250, 169] width 47 height 12
click at [257, 166] on div "Mover para entrega" at bounding box center [246, 168] width 57 height 12
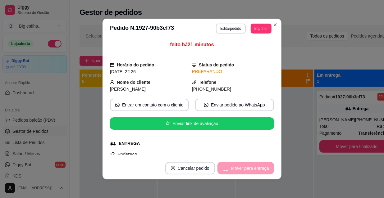
click at [257, 166] on div "Mover para entrega" at bounding box center [246, 168] width 57 height 12
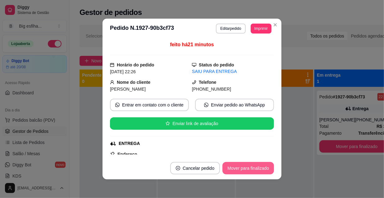
click at [257, 166] on button "Mover para finalizado" at bounding box center [249, 168] width 52 height 12
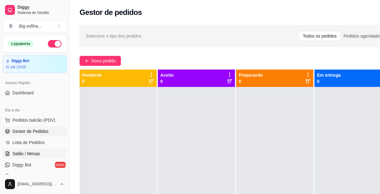
click at [48, 152] on link "Salão / Mesas" at bounding box center [34, 154] width 64 height 10
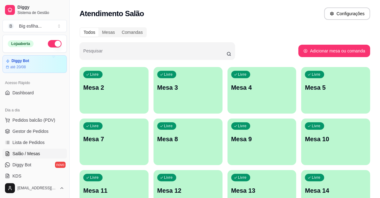
click at [123, 106] on button "Livre Mesa 2" at bounding box center [114, 90] width 69 height 47
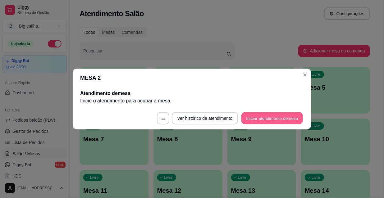
click at [252, 119] on button "Iniciar atendimento de mesa" at bounding box center [273, 119] width 62 height 12
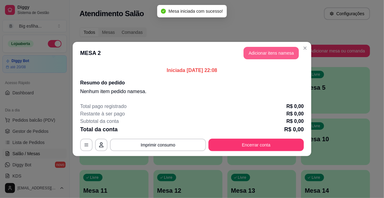
click at [269, 53] on button "Adicionar itens na mesa" at bounding box center [271, 53] width 55 height 12
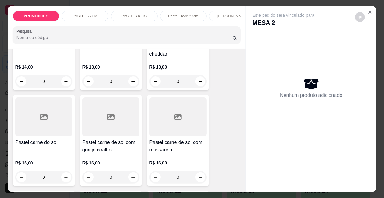
scroll to position [763, 0]
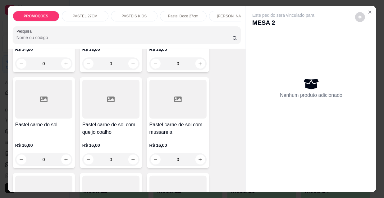
click at [106, 121] on h4 "Pastel carne de sol com queijo coalho" at bounding box center [110, 128] width 57 height 15
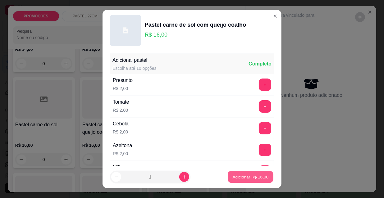
click at [242, 176] on p "Adicionar R$ 16,00" at bounding box center [251, 177] width 36 height 6
type input "1"
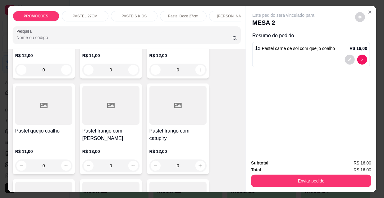
scroll to position [1074, 0]
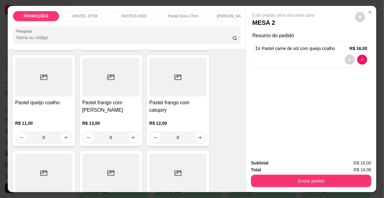
click at [105, 99] on h4 "Pastel frango com [PERSON_NAME]" at bounding box center [110, 106] width 57 height 15
click at [247, 173] on button "Adicionar R$ 13,00" at bounding box center [251, 177] width 46 height 12
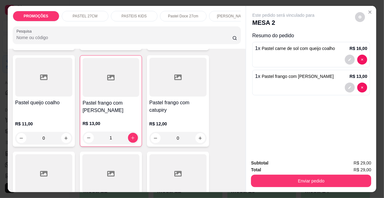
type input "1"
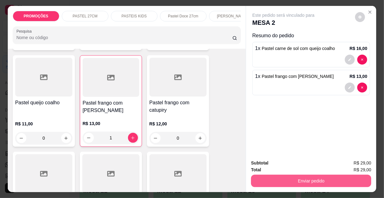
click at [293, 179] on button "Enviar pedido" at bounding box center [311, 181] width 120 height 12
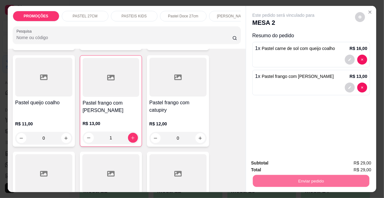
click at [292, 165] on button "Não registrar e enviar pedido" at bounding box center [291, 164] width 63 height 12
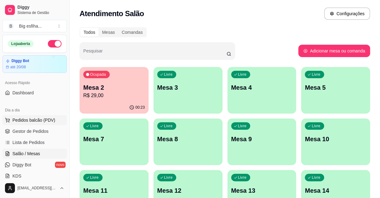
click at [35, 121] on span "Pedidos balcão (PDV)" at bounding box center [33, 120] width 43 height 6
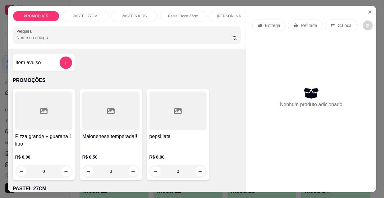
click at [265, 24] on p "Entrega" at bounding box center [272, 25] width 15 height 6
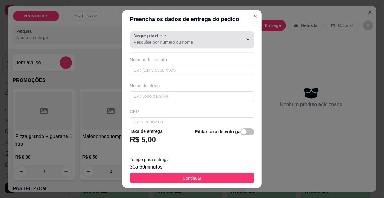
click at [167, 40] on input "Busque pelo cliente" at bounding box center [184, 42] width 100 height 6
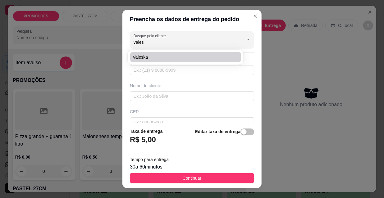
click at [173, 53] on li "Valeska" at bounding box center [185, 57] width 111 height 10
type input "Valeska"
type input "85999919200"
type input "Valeska"
type input "Tenente benévolo 2026 Meireles Apt 202"
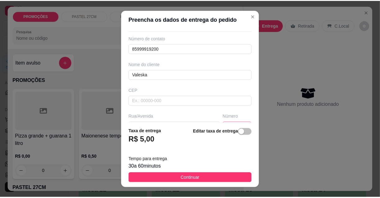
scroll to position [85, 0]
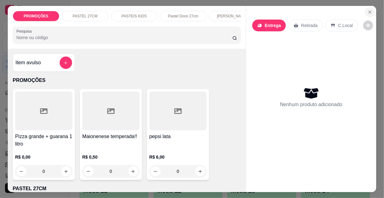
click at [369, 11] on icon "Close" at bounding box center [370, 12] width 5 height 5
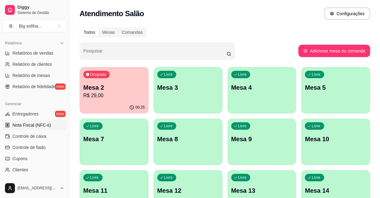
scroll to position [198, 0]
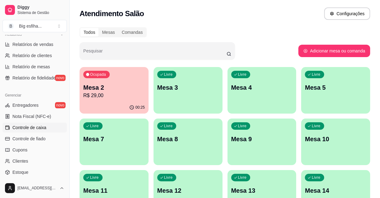
click at [44, 128] on span "Controle de caixa" at bounding box center [29, 128] width 34 height 6
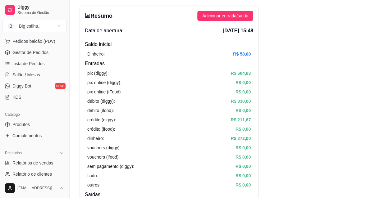
scroll to position [28, 0]
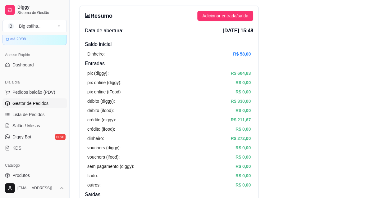
click at [35, 104] on span "Gestor de Pedidos" at bounding box center [30, 103] width 36 height 6
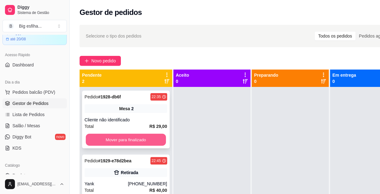
click at [142, 143] on button "Mover para finalizado" at bounding box center [126, 140] width 80 height 12
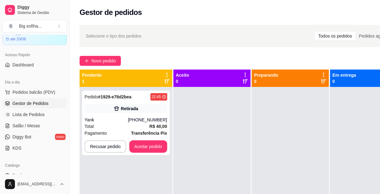
click at [142, 140] on div "Pedido # 1929-e78d2bea 22:45 Retirada Yank (85) 9965-8533 Total R$ 40,00 Pagame…" at bounding box center [126, 123] width 88 height 65
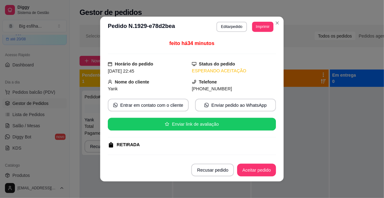
click at [142, 140] on div "feito há 34 minutos Horário do pedido 13/08/2025 22:45 Status do pedido ESPERAN…" at bounding box center [192, 98] width 168 height 117
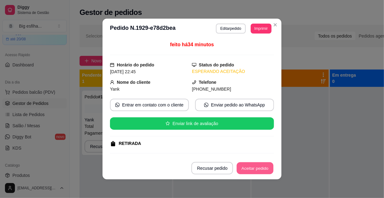
click at [254, 167] on button "Aceitar pedido" at bounding box center [255, 169] width 37 height 12
click at [255, 168] on div "Recusar pedido Aceitar pedido" at bounding box center [224, 168] width 100 height 12
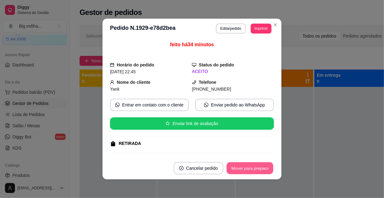
click at [255, 168] on button "Mover para preparo" at bounding box center [250, 169] width 47 height 12
click at [255, 168] on div "Mover para preparo" at bounding box center [250, 168] width 48 height 12
click at [255, 168] on div "Mover para preparo" at bounding box center [245, 168] width 57 height 12
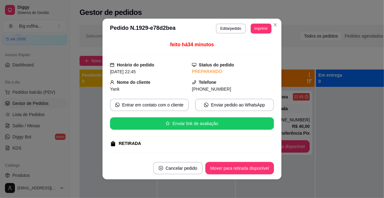
click at [254, 168] on button "Mover para retirada disponível" at bounding box center [240, 168] width 69 height 12
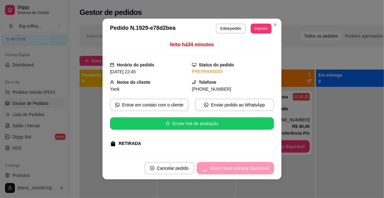
click at [250, 166] on div "Mover para retirada disponível" at bounding box center [235, 168] width 77 height 12
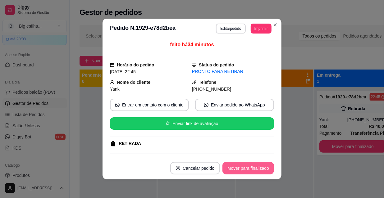
click at [258, 170] on button "Mover para finalizado" at bounding box center [249, 168] width 52 height 12
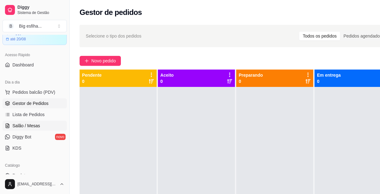
click at [42, 124] on link "Salão / Mesas" at bounding box center [34, 126] width 64 height 10
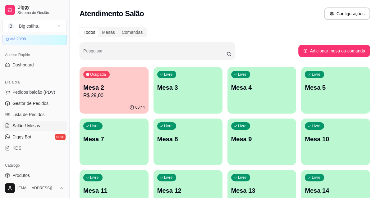
click at [116, 81] on div "Ocupada Mesa 2 R$ 29,00" at bounding box center [114, 84] width 69 height 35
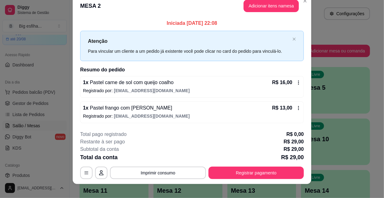
scroll to position [15, 0]
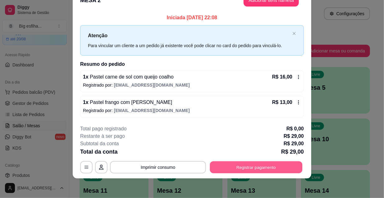
click at [265, 173] on button "Registrar pagamento" at bounding box center [256, 167] width 93 height 12
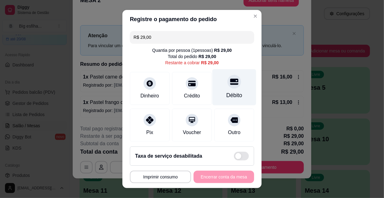
click at [232, 95] on div "Débito" at bounding box center [235, 95] width 16 height 8
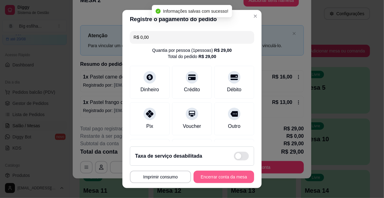
type input "R$ 0,00"
click at [221, 177] on button "Encerrar conta da mesa" at bounding box center [224, 177] width 61 height 12
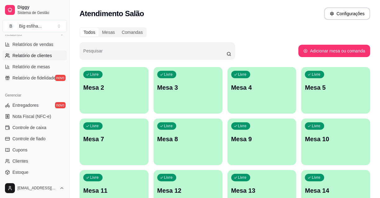
scroll to position [170, 0]
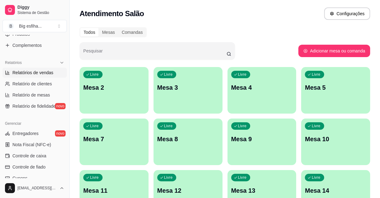
click at [51, 68] on link "Relatórios de vendas" at bounding box center [34, 73] width 64 height 10
select select "ALL"
select select "0"
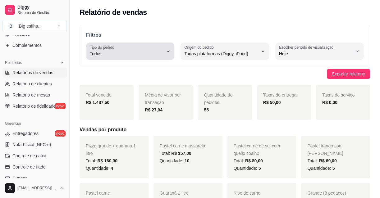
click at [153, 49] on div "Todos" at bounding box center [126, 51] width 73 height 12
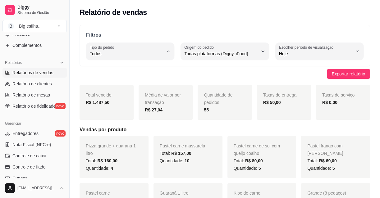
click at [141, 76] on li "Entrega" at bounding box center [130, 79] width 80 height 10
type input "DELIVERY"
select select "DELIVERY"
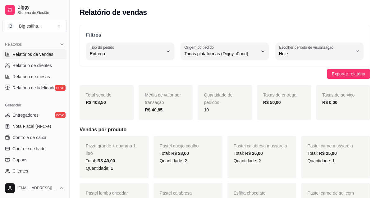
scroll to position [198, 0]
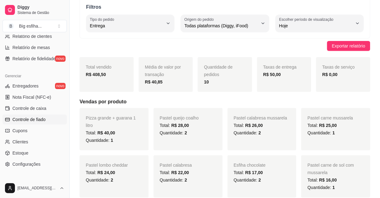
scroll to position [226, 0]
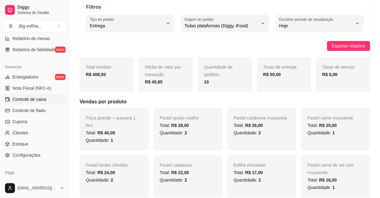
click at [43, 95] on link "Controle de caixa" at bounding box center [34, 100] width 64 height 10
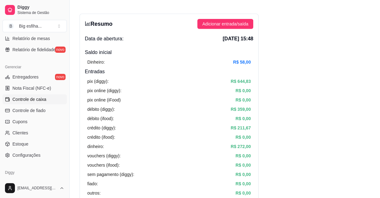
scroll to position [28, 0]
